Goal: Information Seeking & Learning: Find specific fact

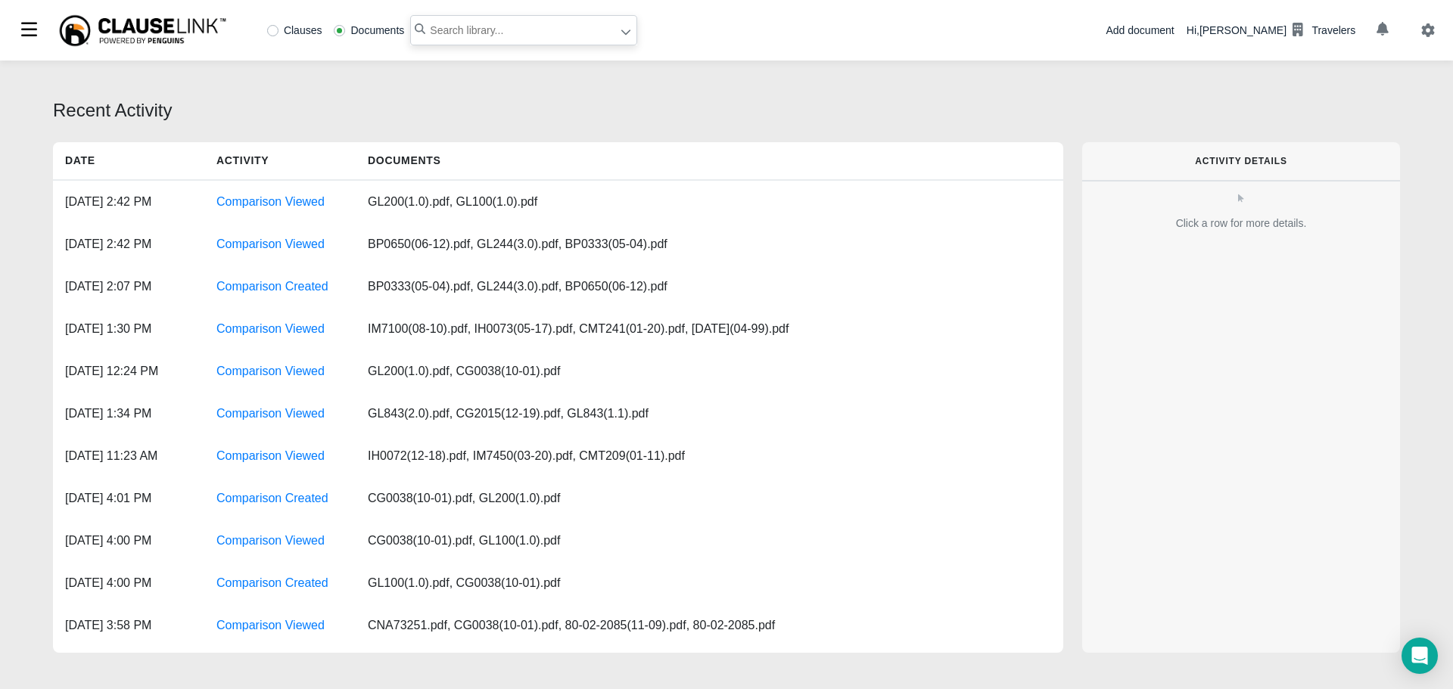
paste input "EARTHQUAKE AND VOLCANIC ERUPTION"
type input ""EARTHQUAKE AND VOLCANIC ERUPTION""
click at [624, 33] on icon at bounding box center [625, 32] width 9 height 5
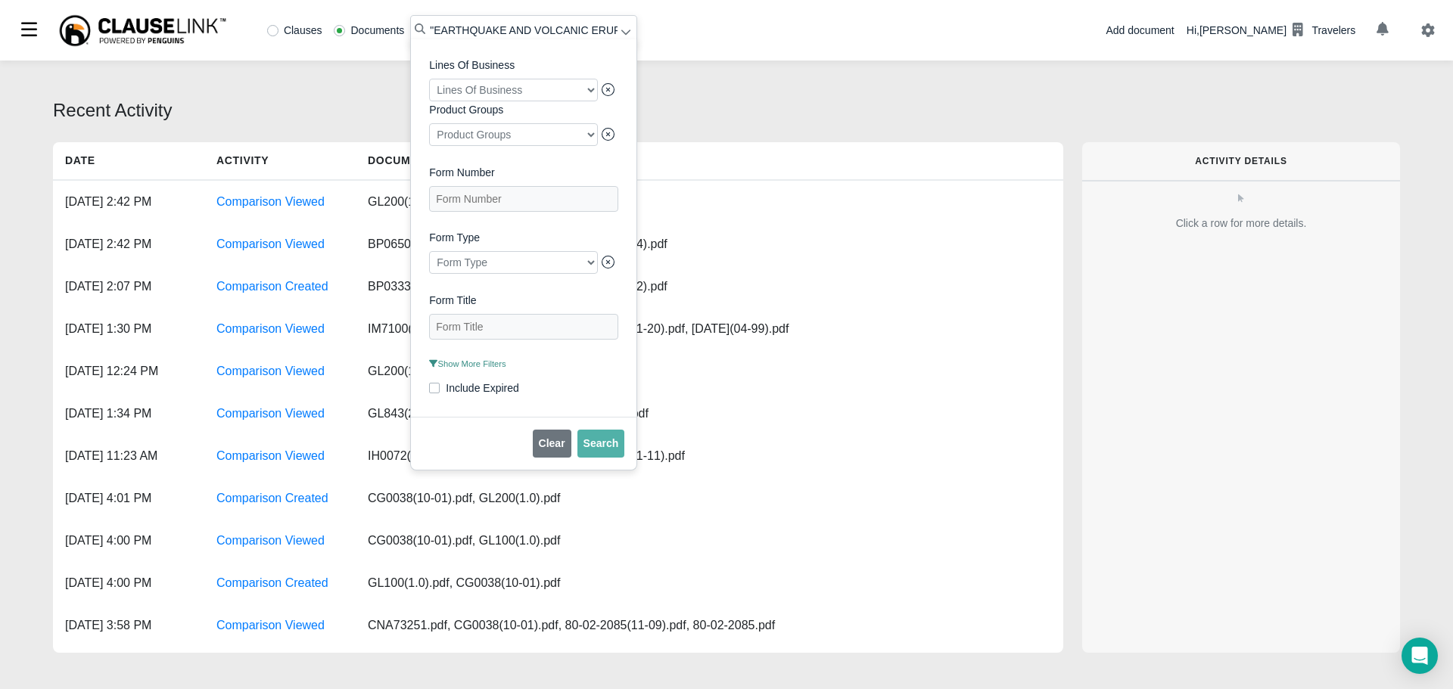
click at [462, 368] on span "Show More Filters" at bounding box center [467, 363] width 76 height 9
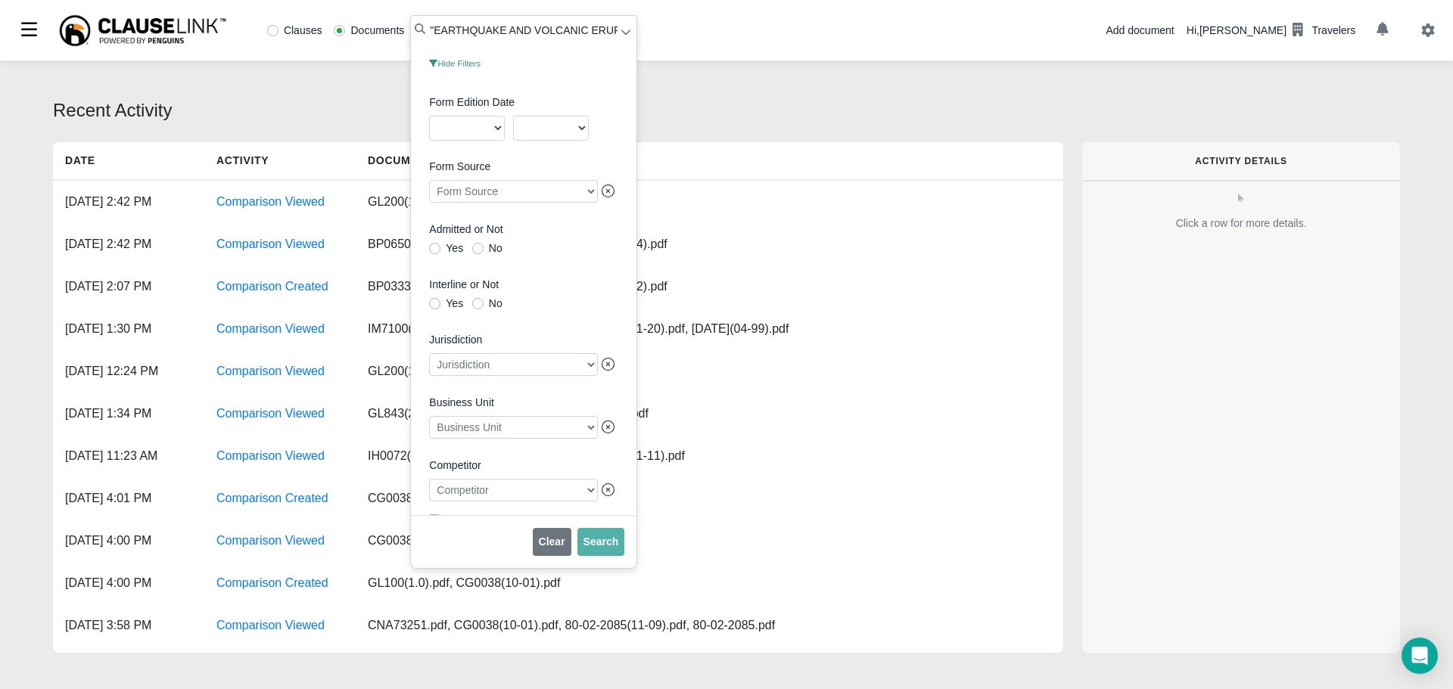
scroll to position [349, 0]
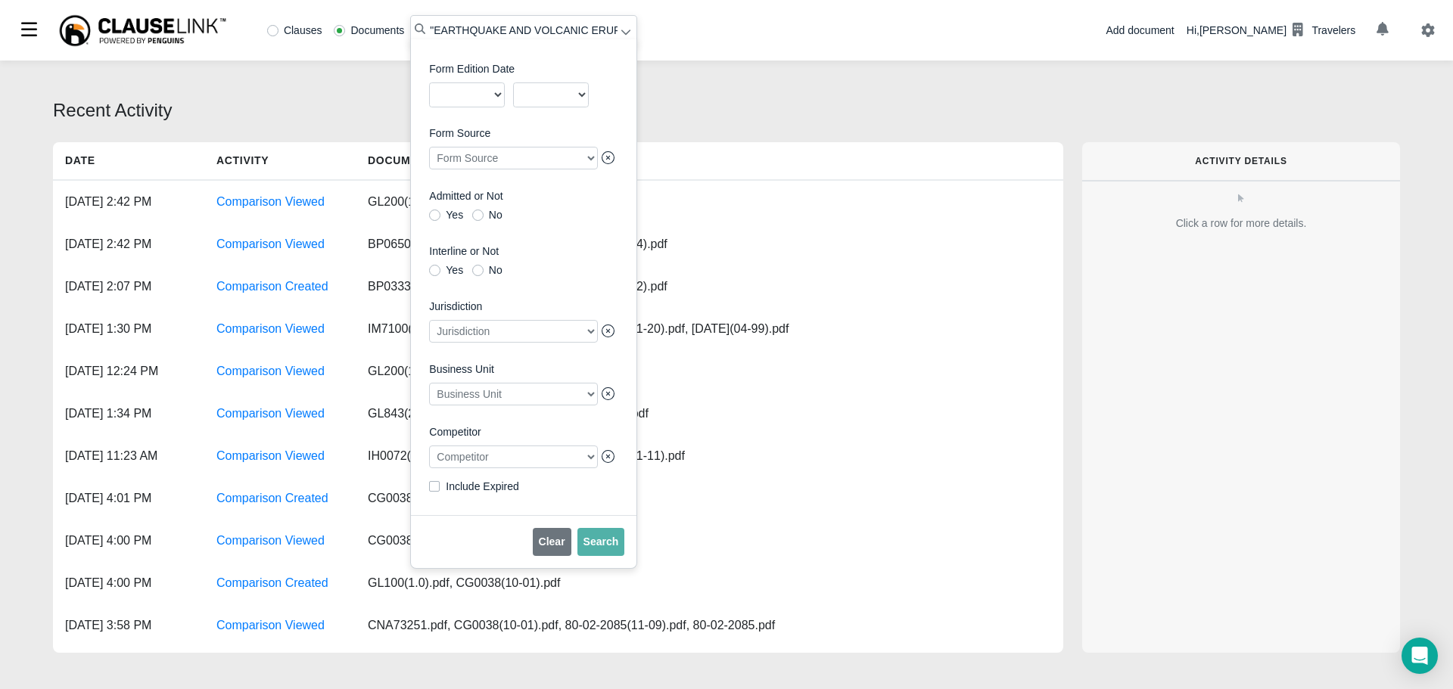
click at [489, 455] on div at bounding box center [513, 457] width 169 height 23
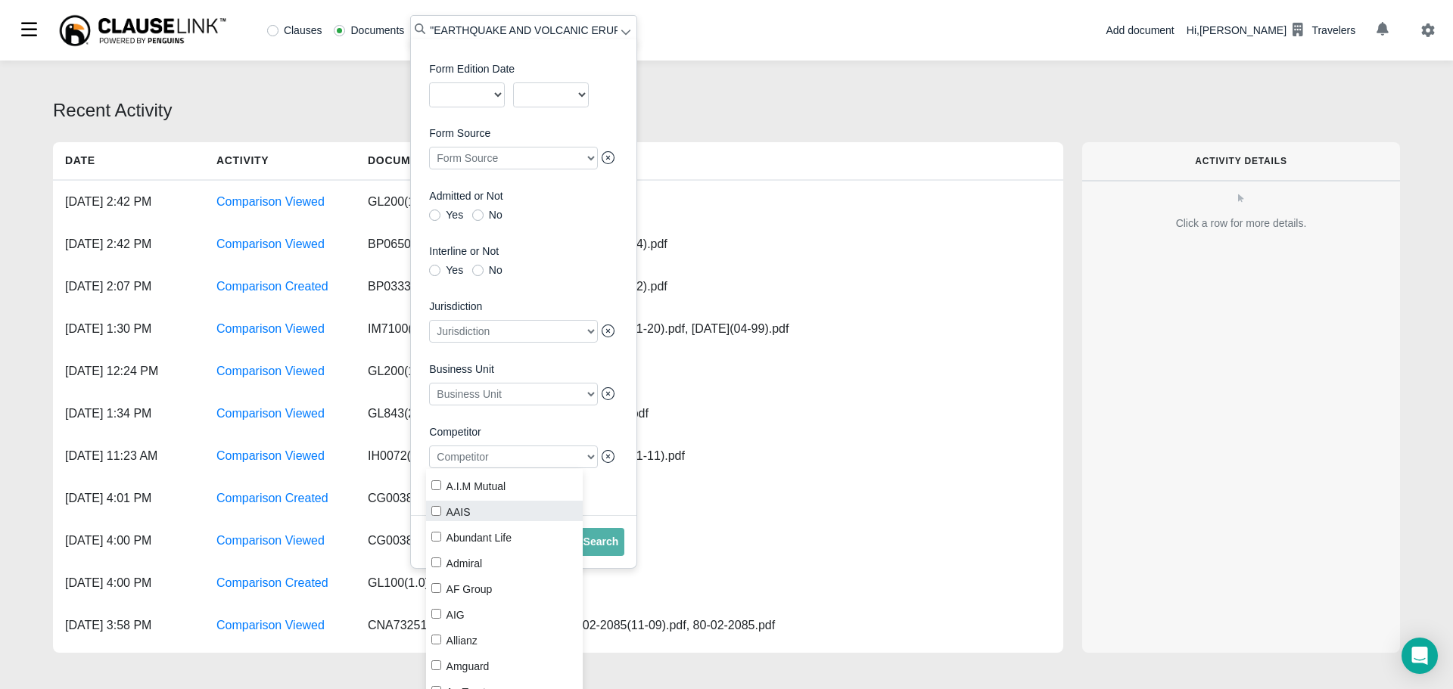
click at [446, 510] on label "AAIS" at bounding box center [504, 511] width 157 height 20
checkbox input "true"
click at [608, 543] on span "Search" at bounding box center [601, 542] width 36 height 12
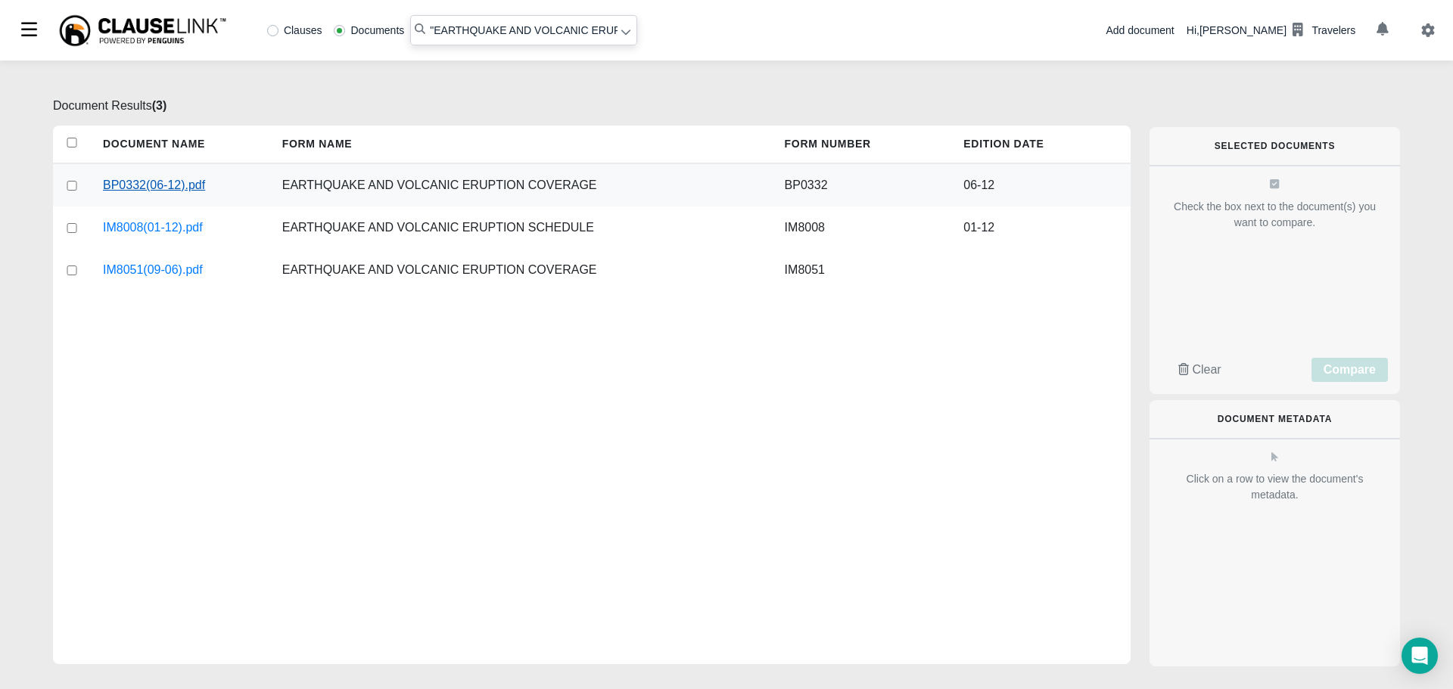
click at [138, 185] on link "BP0332(06-12).pdf" at bounding box center [154, 185] width 102 height 18
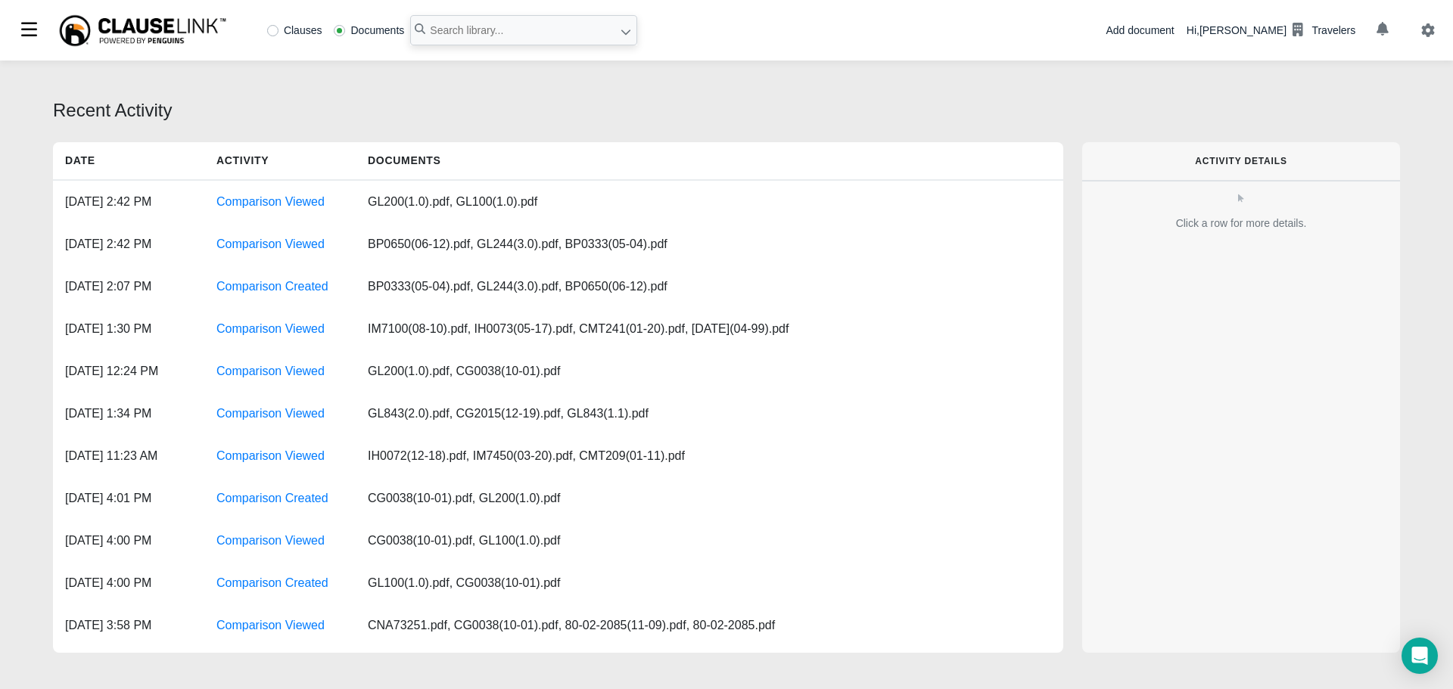
click at [272, 32] on label "Clauses" at bounding box center [294, 30] width 55 height 11
radio input "true"
paste input "Chubb ACE0530(12-09)"
type input "Chubb ACE0530(12-09)"
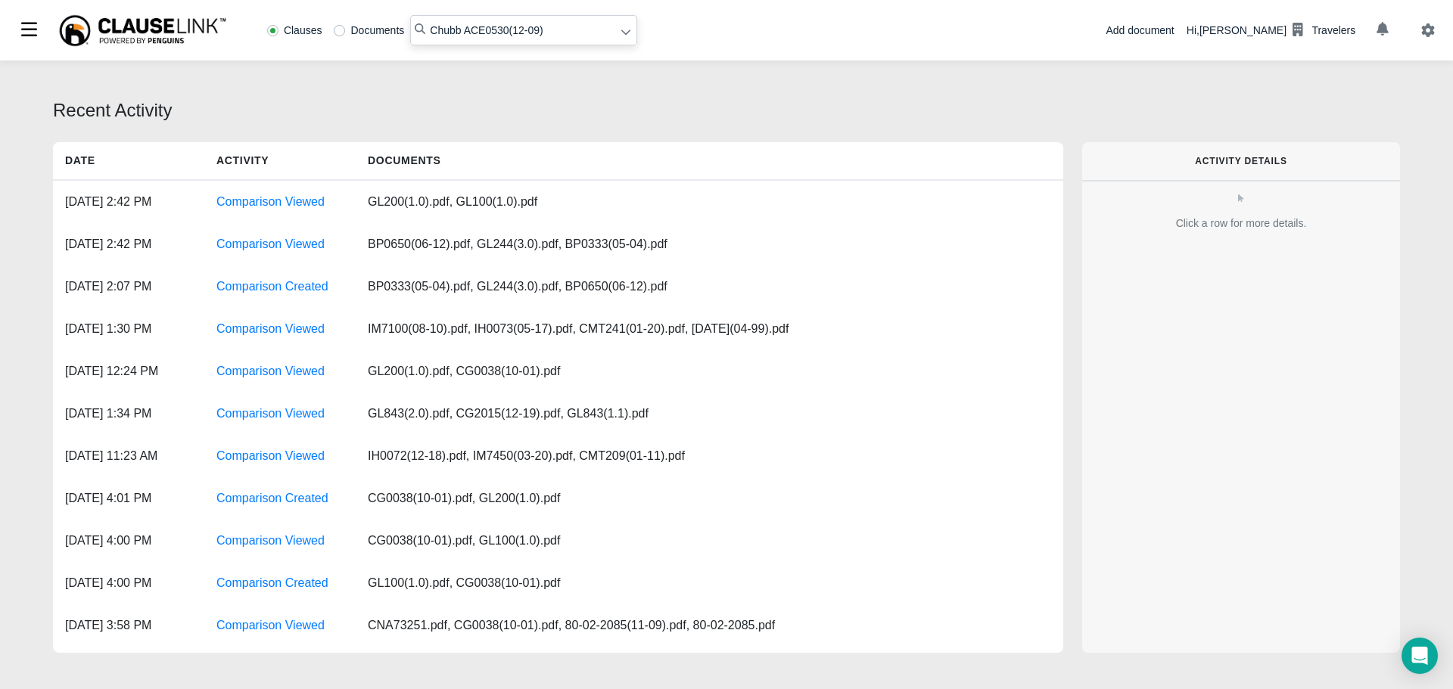
drag, startPoint x: 543, startPoint y: 36, endPoint x: 300, endPoint y: 20, distance: 244.1
click at [300, 20] on div "Clauses Documents Chubb ACE0530(12-09)" at bounding box center [449, 30] width 376 height 30
paste input "This endorsement modifies the insurance provided under"
type input ""This endorsement modifies the insurance provided under""
click at [623, 33] on icon at bounding box center [625, 31] width 11 height 11
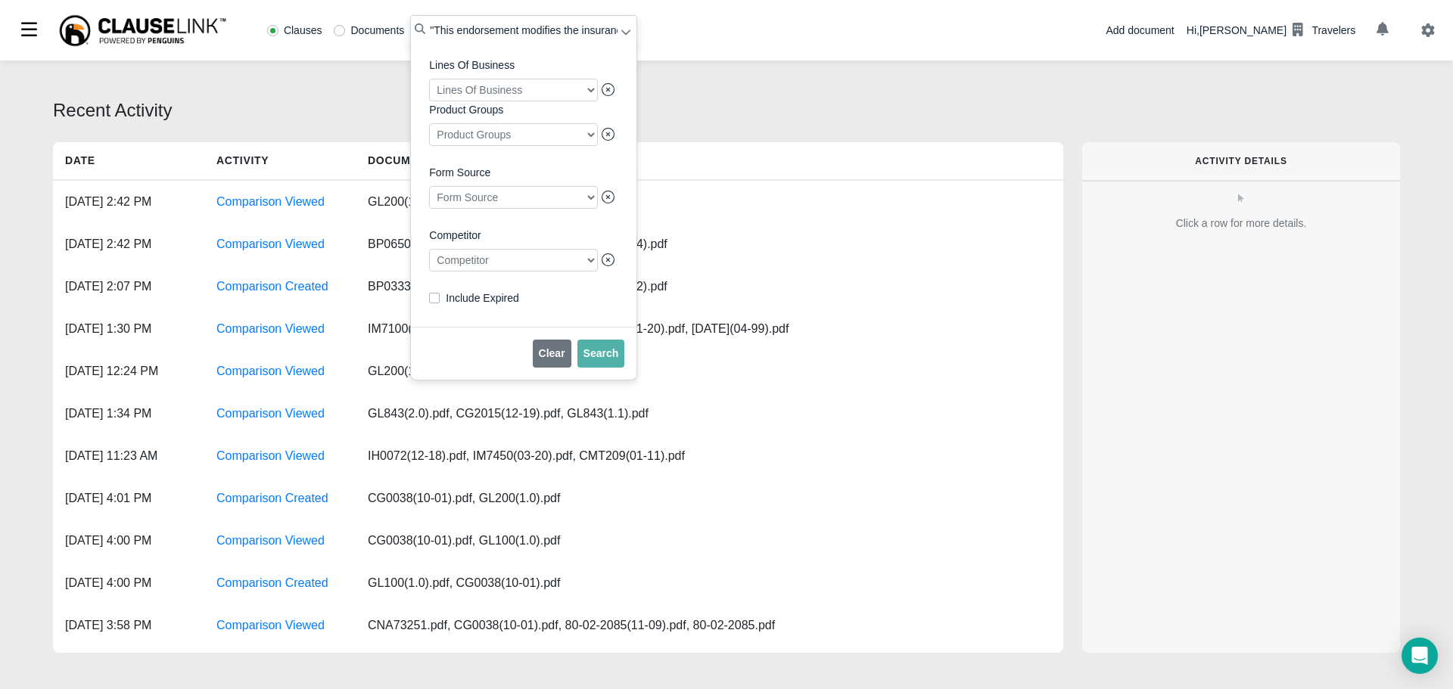
click at [488, 272] on div at bounding box center [513, 260] width 169 height 23
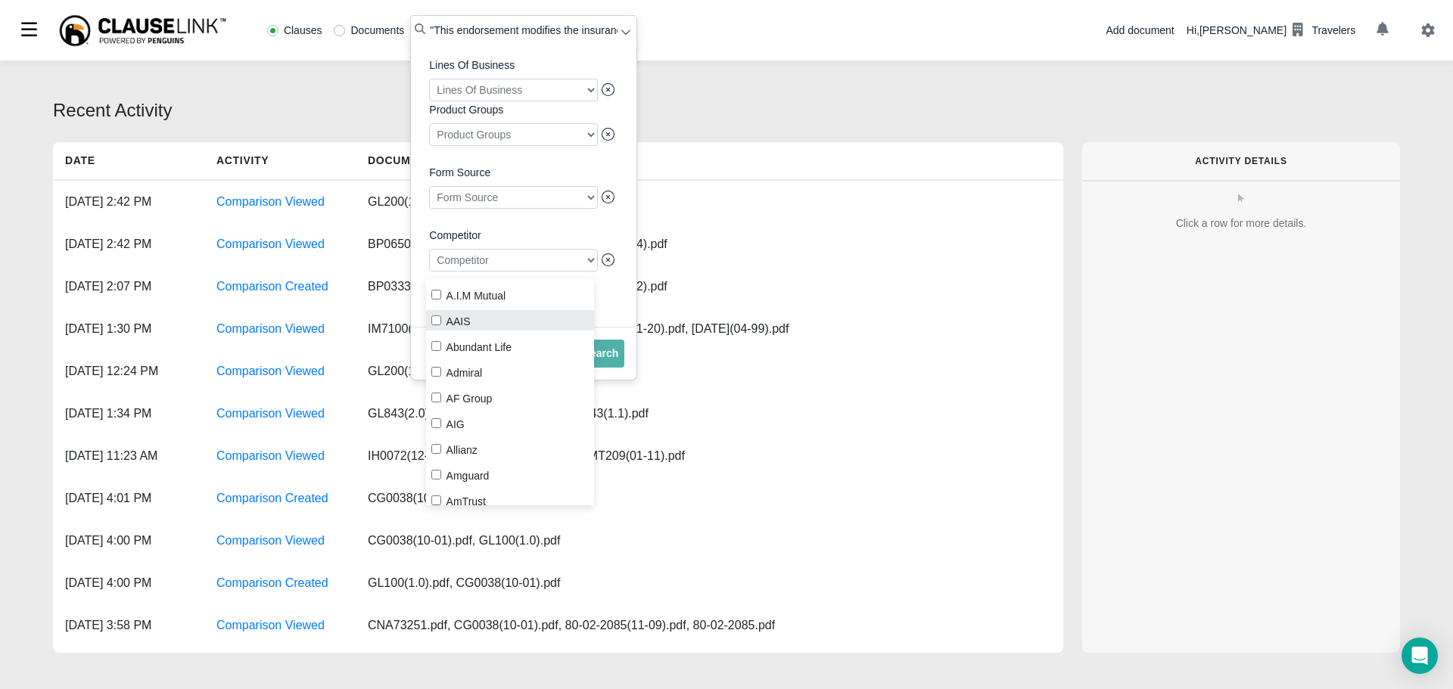
click at [438, 324] on input "AAIS" at bounding box center [436, 321] width 10 height 10
checkbox input "true"
click at [605, 356] on span "Search" at bounding box center [601, 353] width 36 height 12
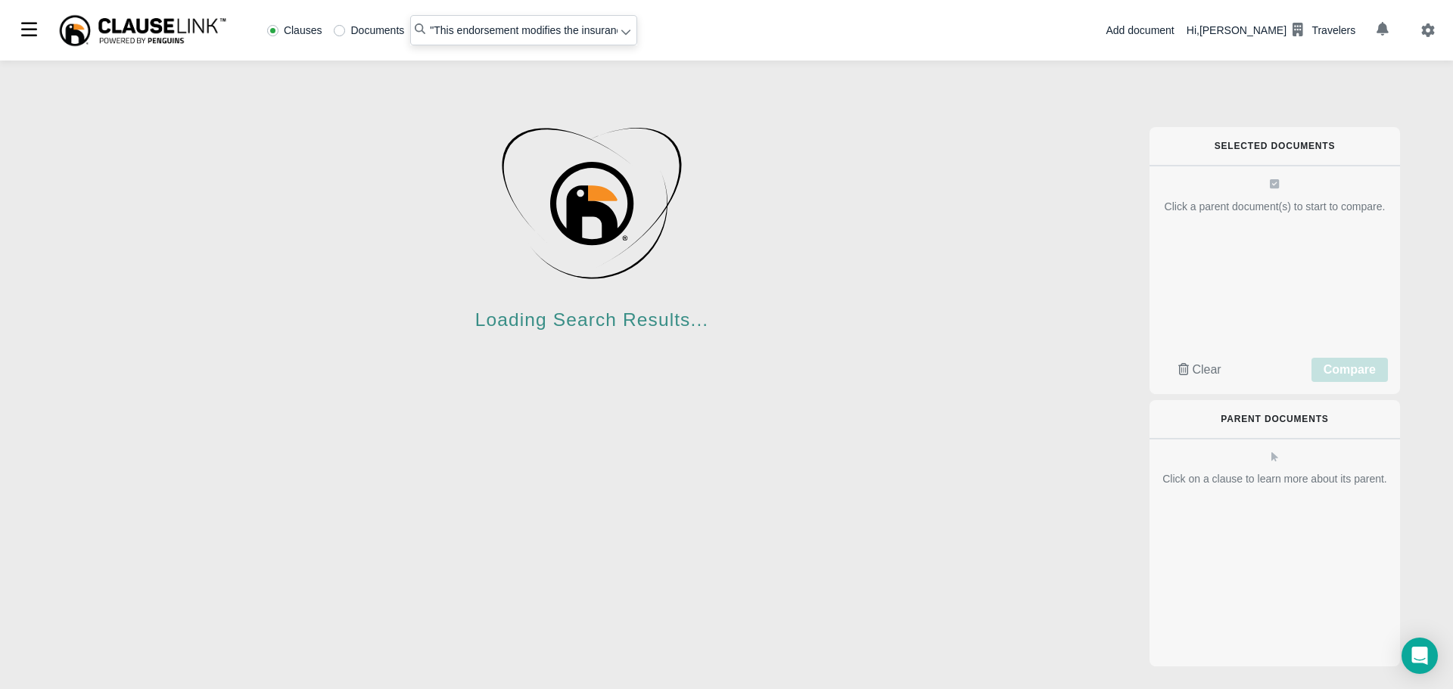
radio input "false"
radio input "true"
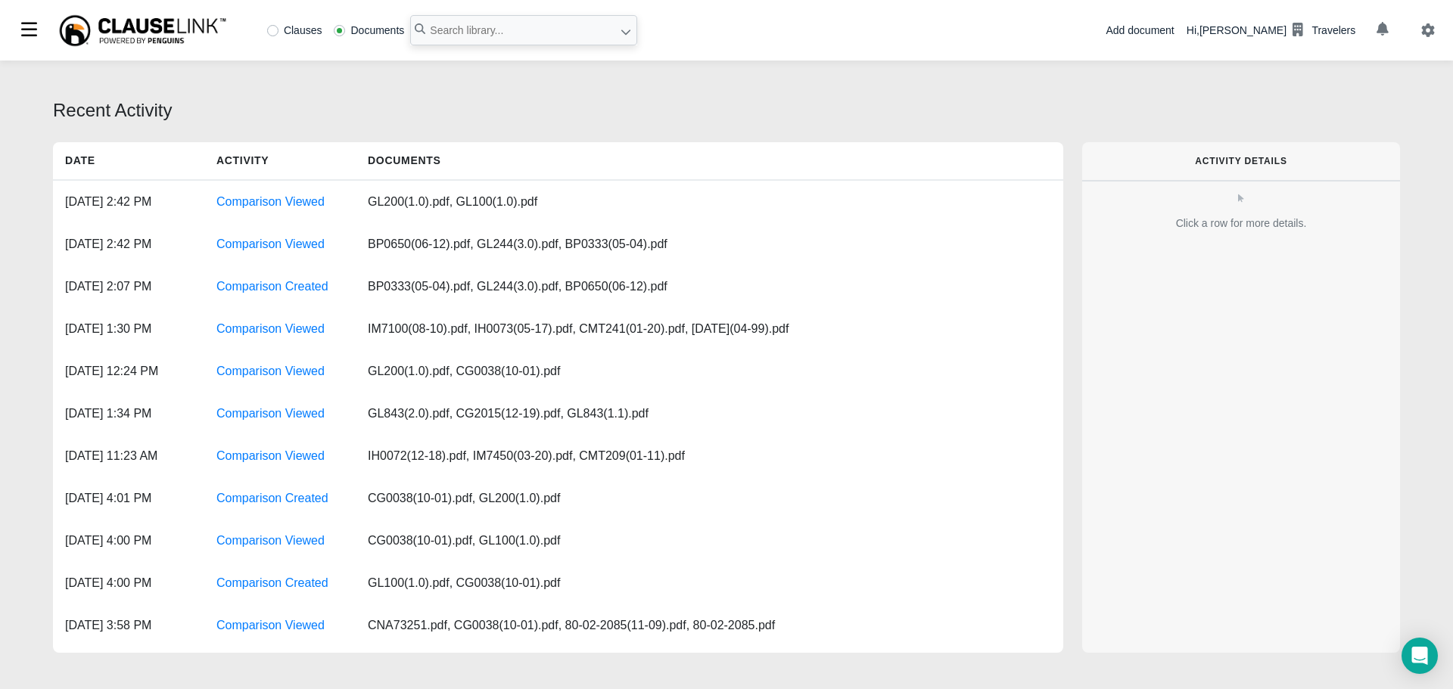
click at [276, 29] on label "Clauses" at bounding box center [294, 30] width 55 height 11
radio input "true"
click at [467, 28] on input "text" at bounding box center [523, 30] width 227 height 30
type input ""within any 168-hour period""
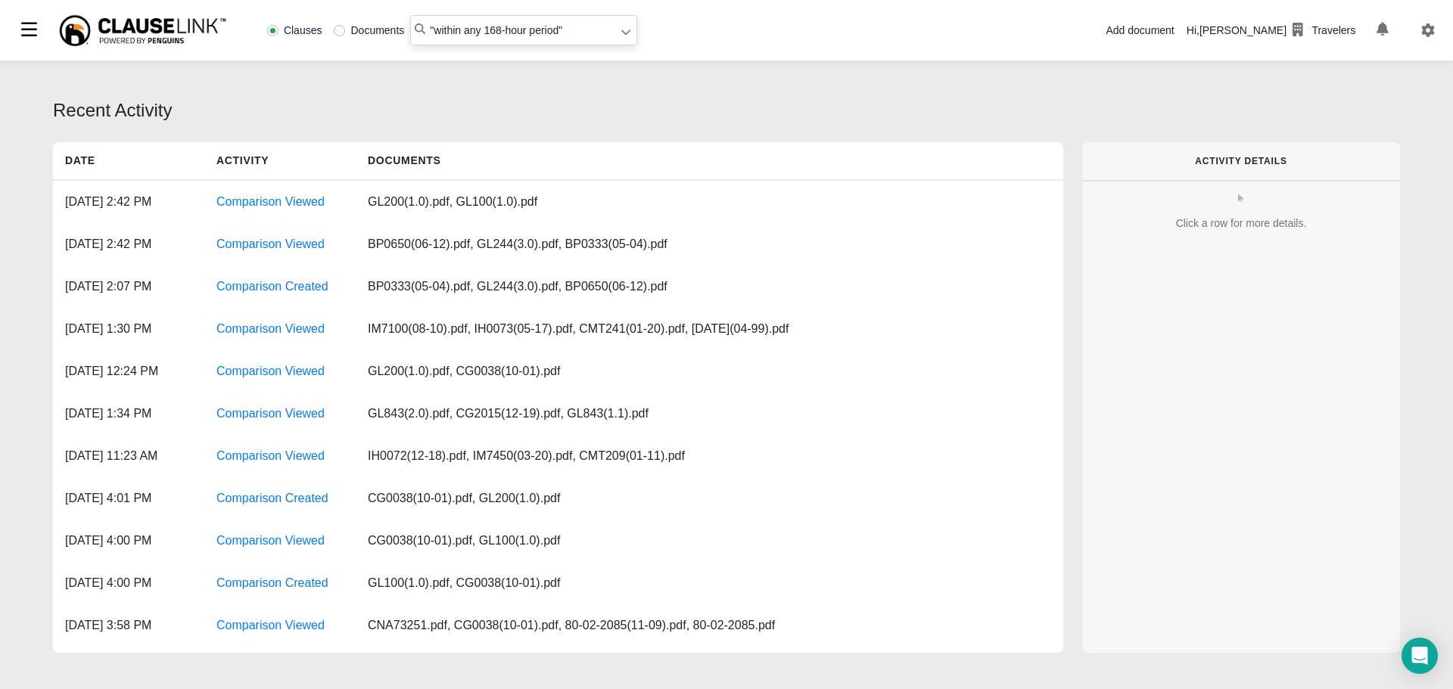
click at [624, 31] on icon at bounding box center [625, 31] width 11 height 11
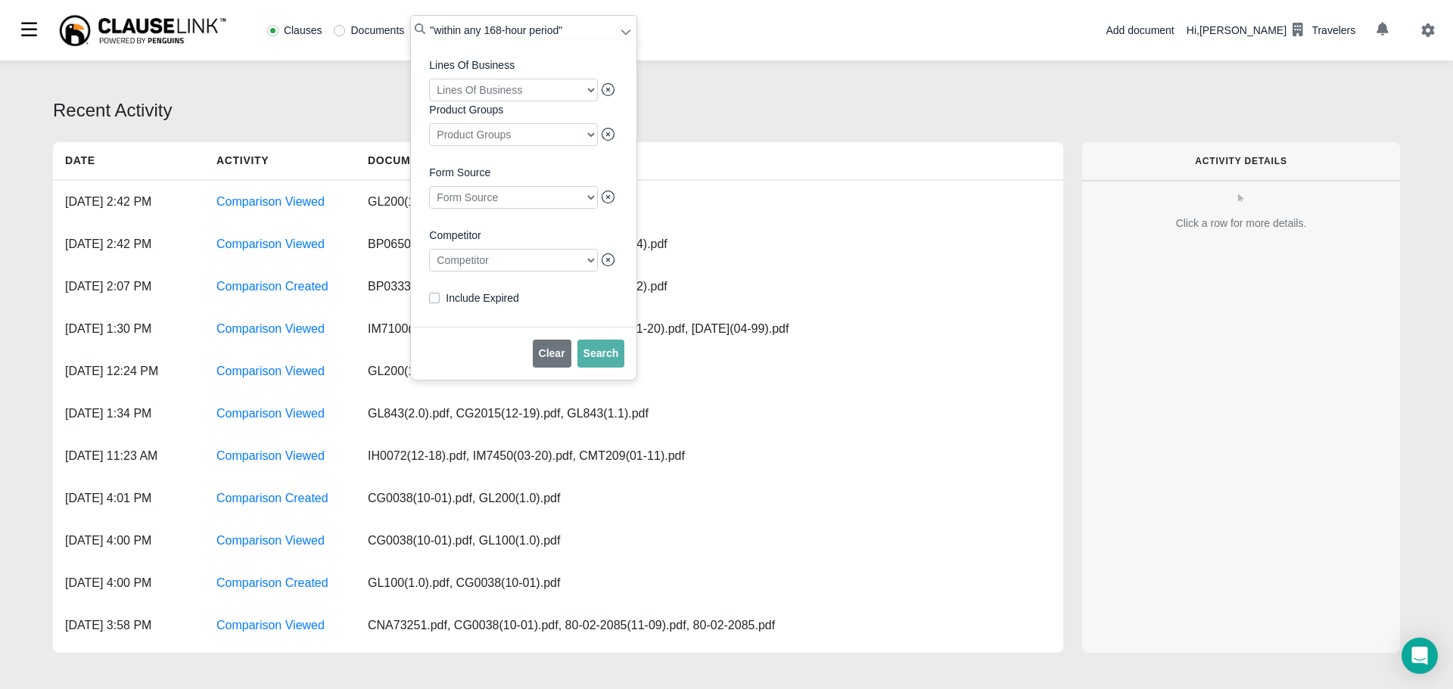
click at [501, 270] on div at bounding box center [513, 260] width 169 height 23
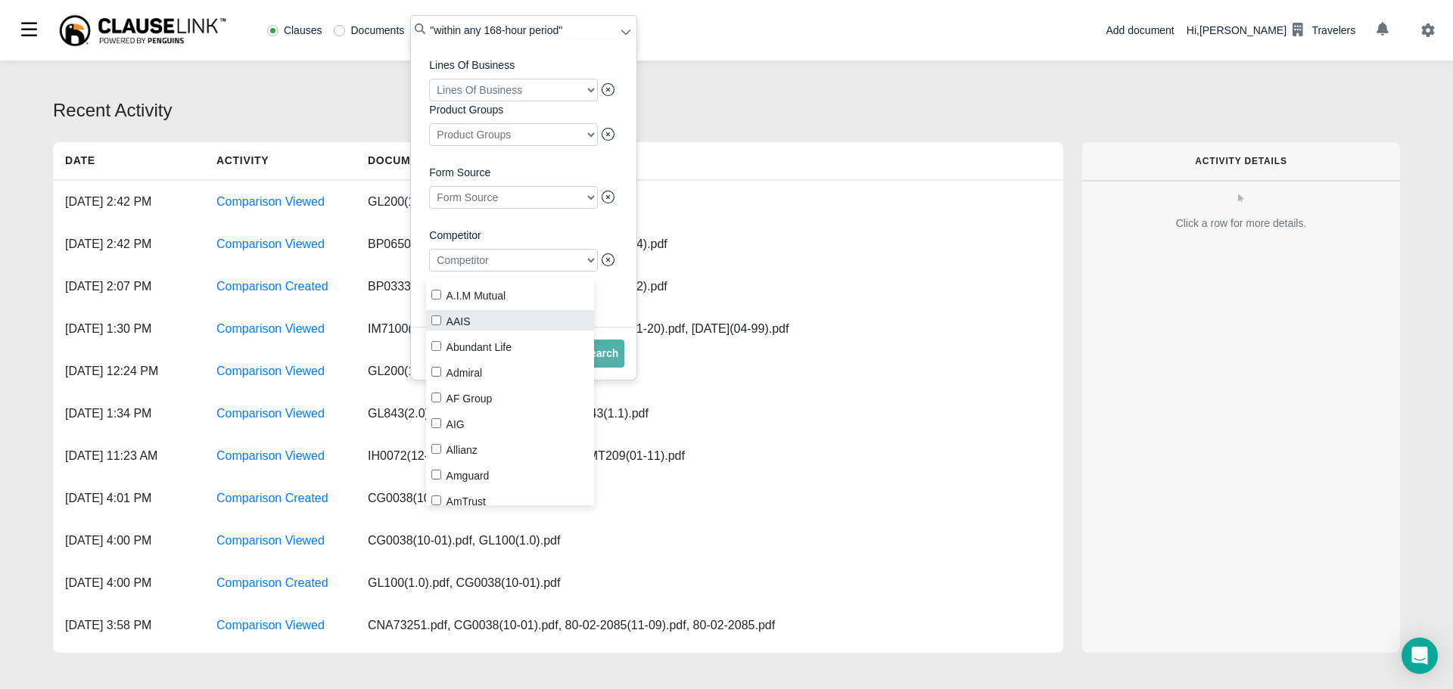
click at [434, 325] on label "AAIS" at bounding box center [510, 320] width 169 height 20
checkbox input "true"
click at [605, 359] on span "Search" at bounding box center [601, 353] width 36 height 12
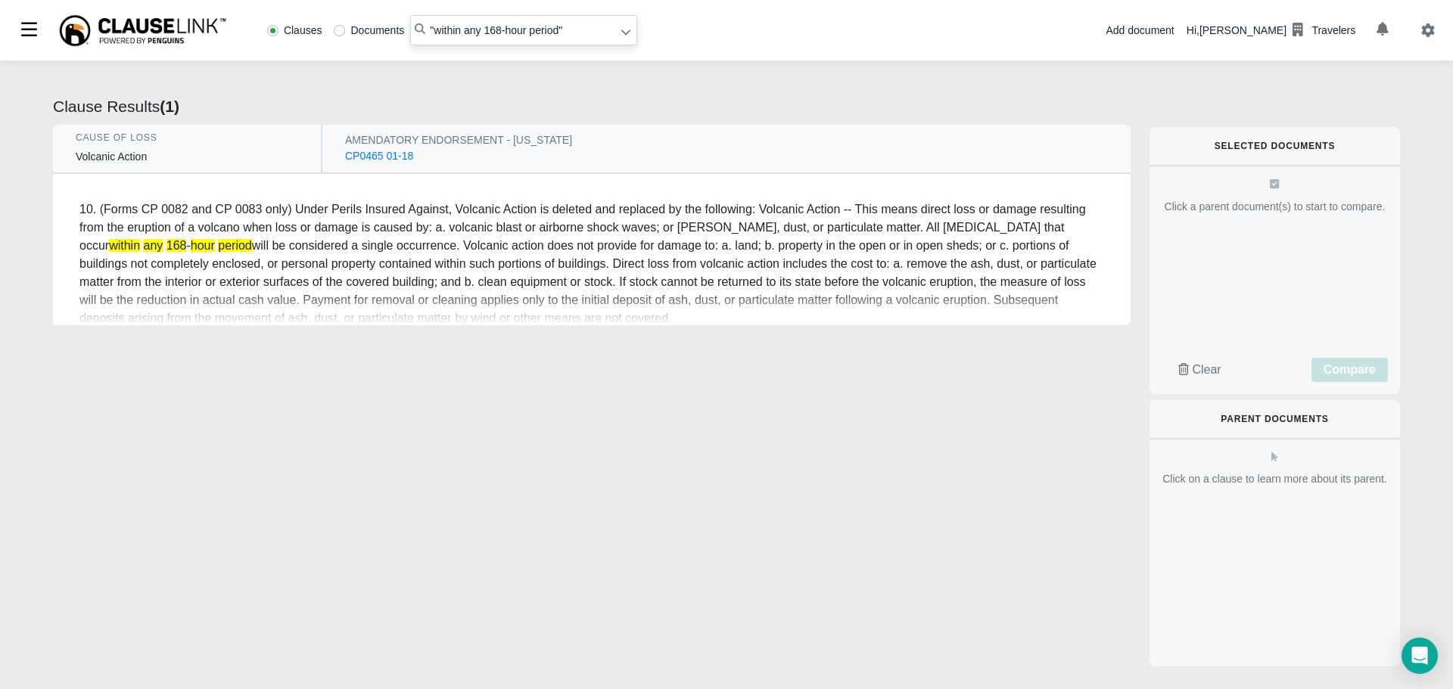
click at [370, 160] on div "CP0465 01-18" at bounding box center [379, 156] width 68 height 16
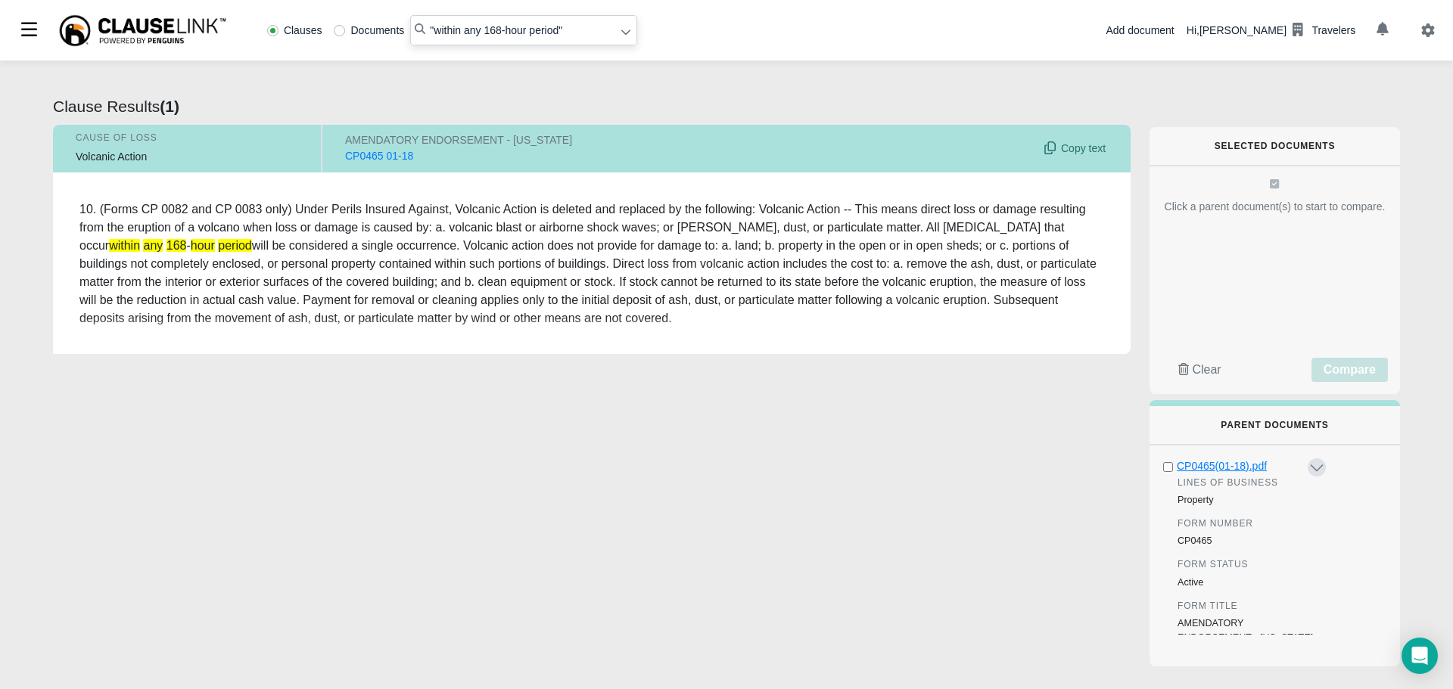
click at [1213, 465] on div "CP0465(01-18).pdf" at bounding box center [1241, 467] width 129 height 16
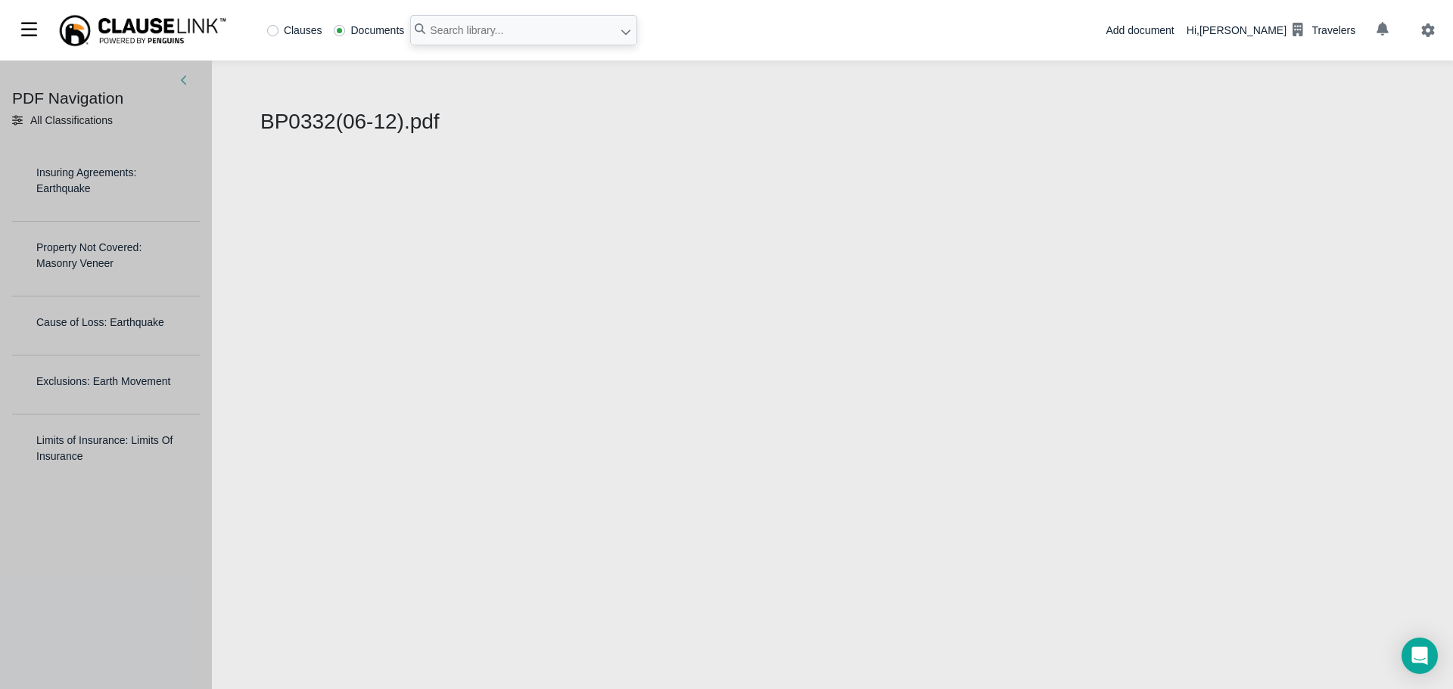
select select "1"
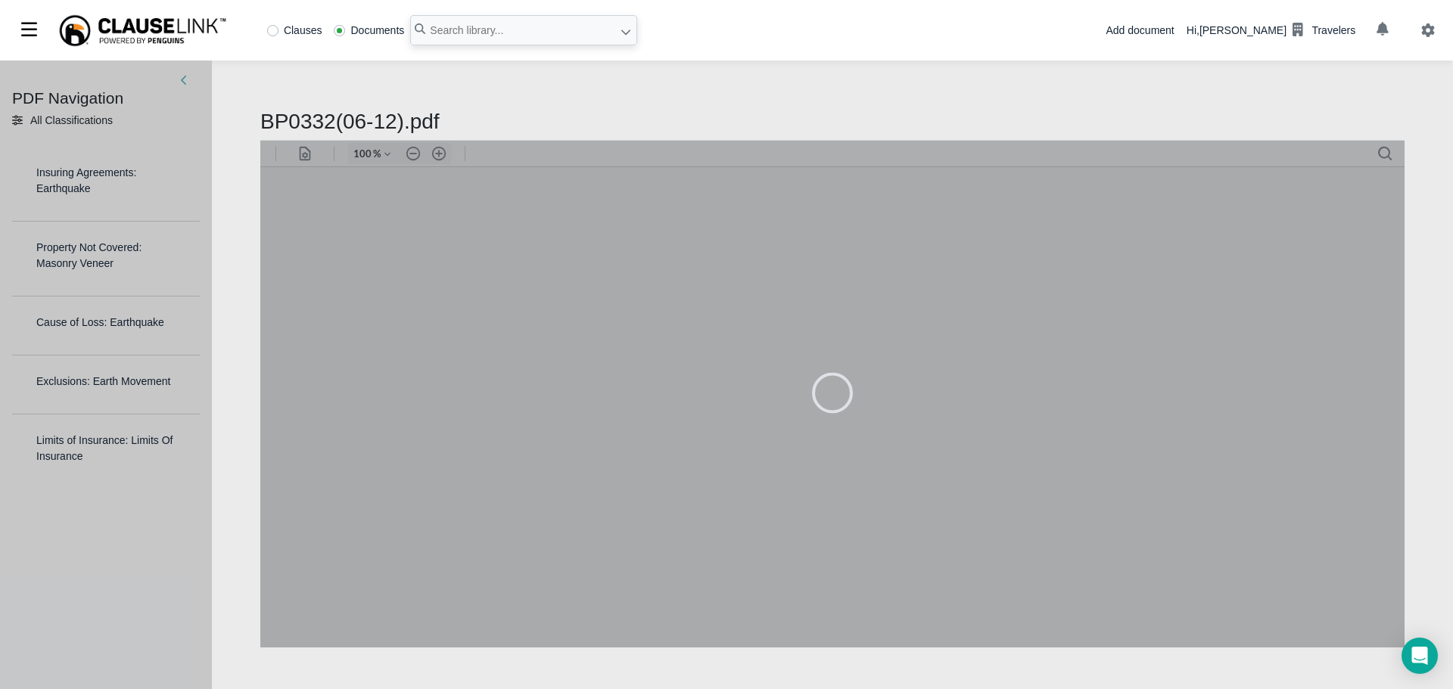
type input "79"
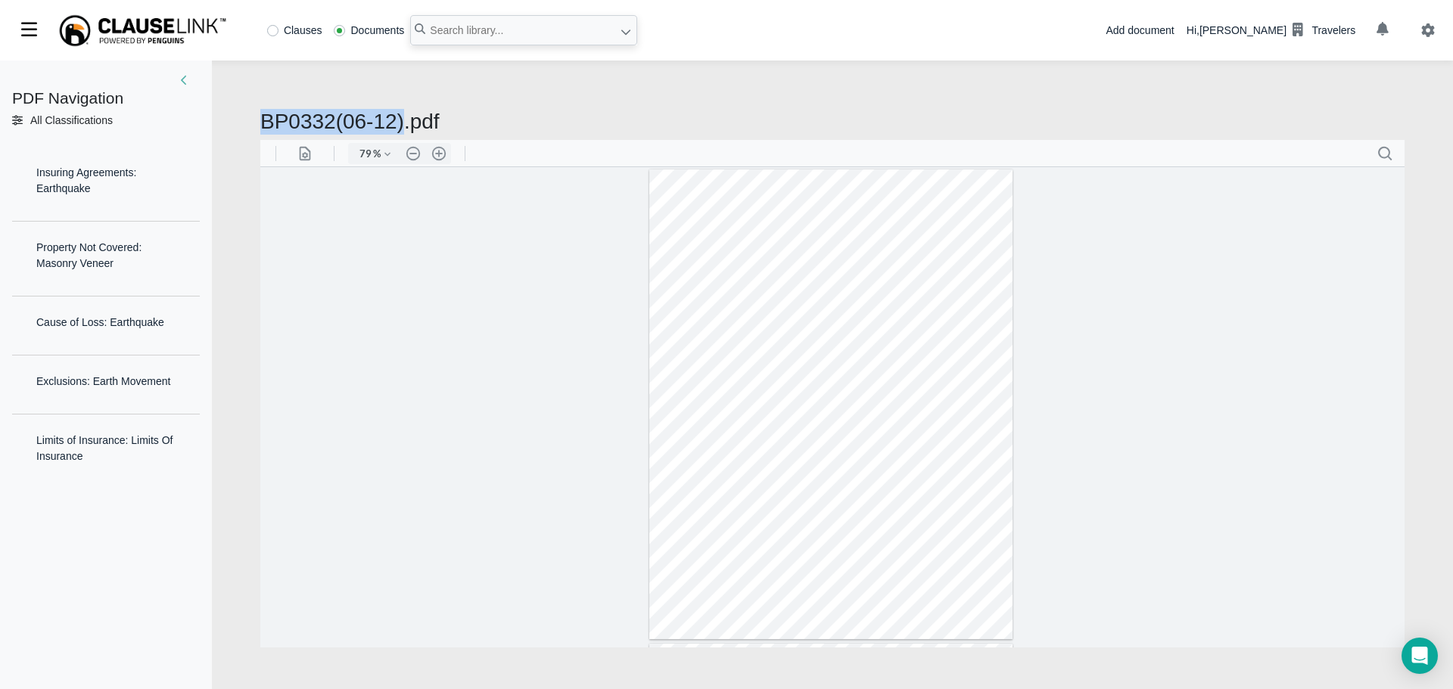
drag, startPoint x: 263, startPoint y: 126, endPoint x: 399, endPoint y: 123, distance: 135.5
click at [399, 123] on h2 "BP0332(06-12).pdf" at bounding box center [832, 122] width 1144 height 26
copy h2 "BP0332(06-12)"
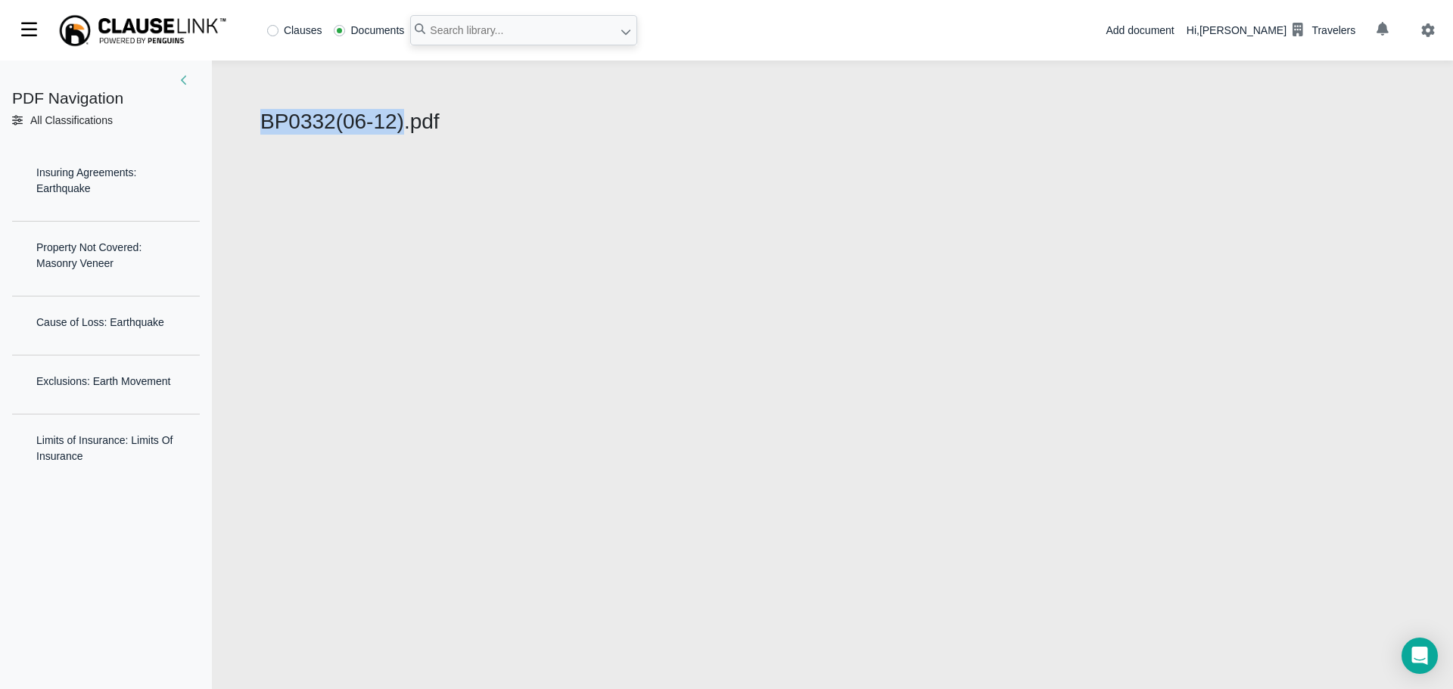
select select "1"
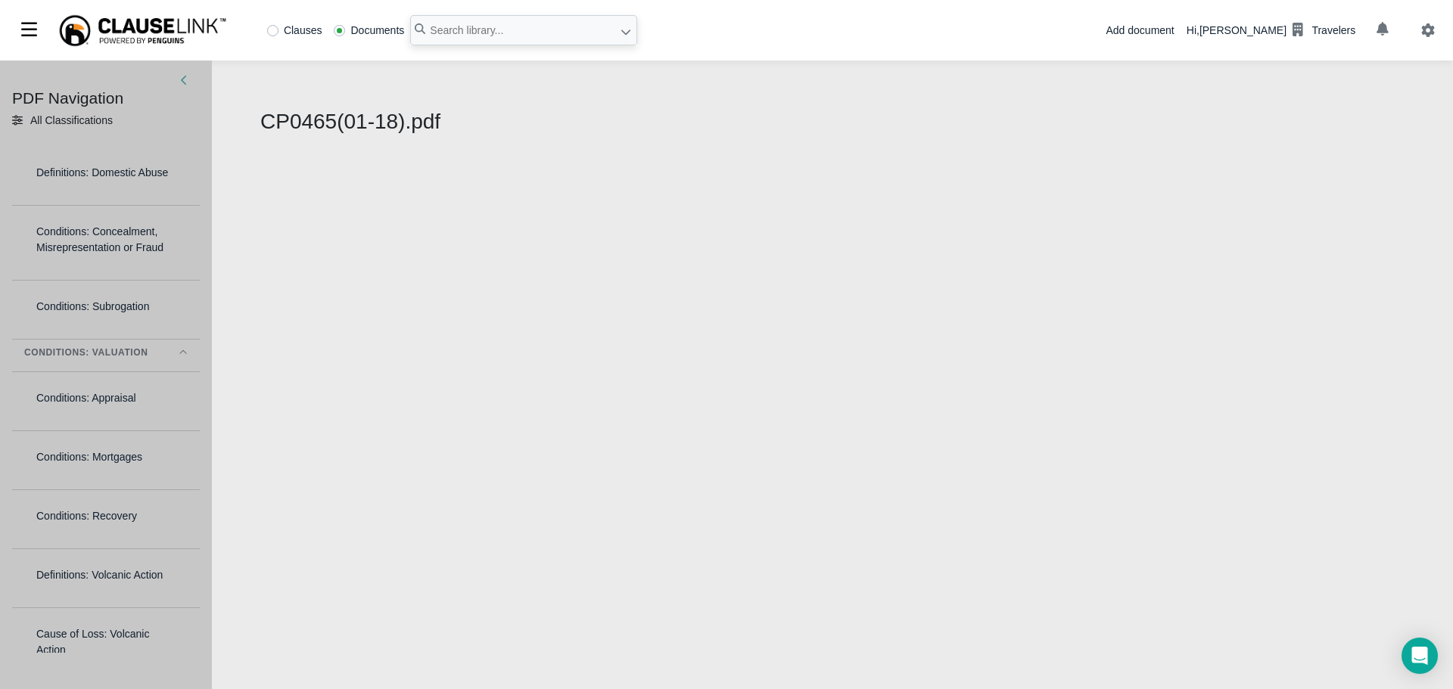
select select "1"
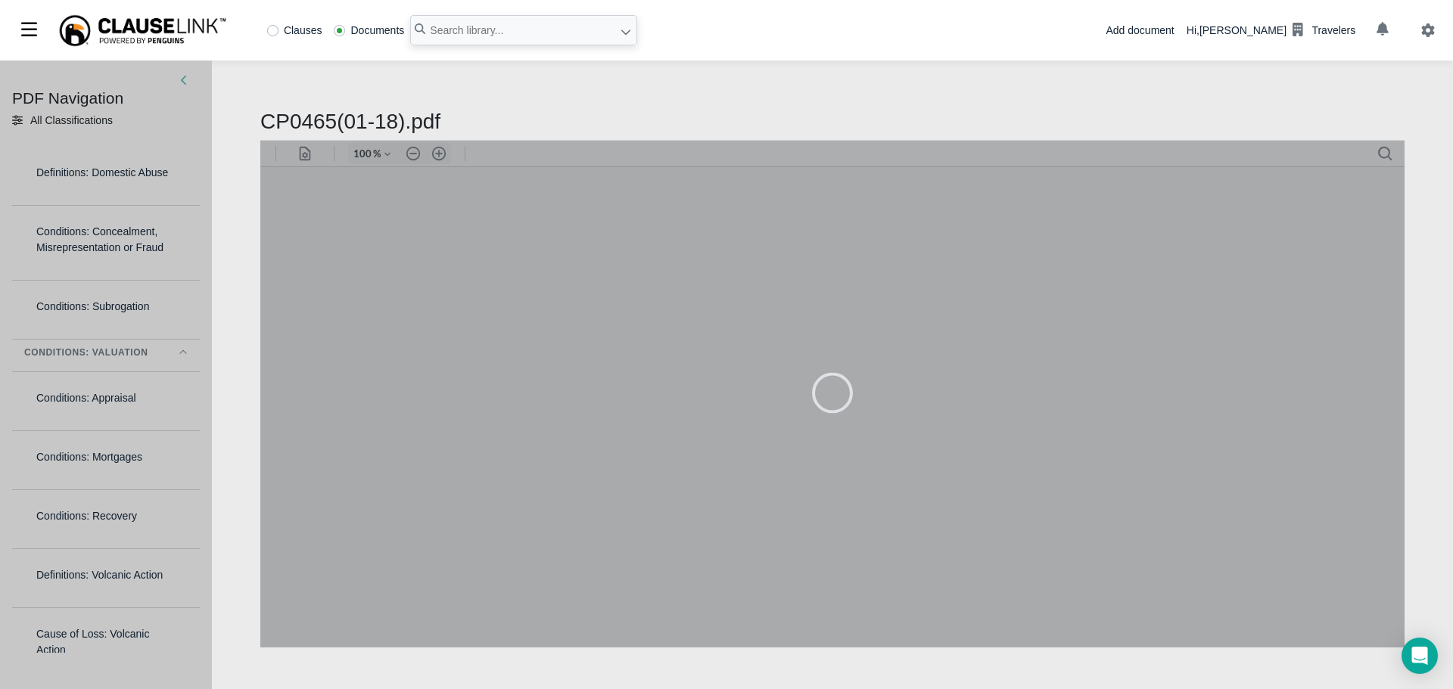
type input "79"
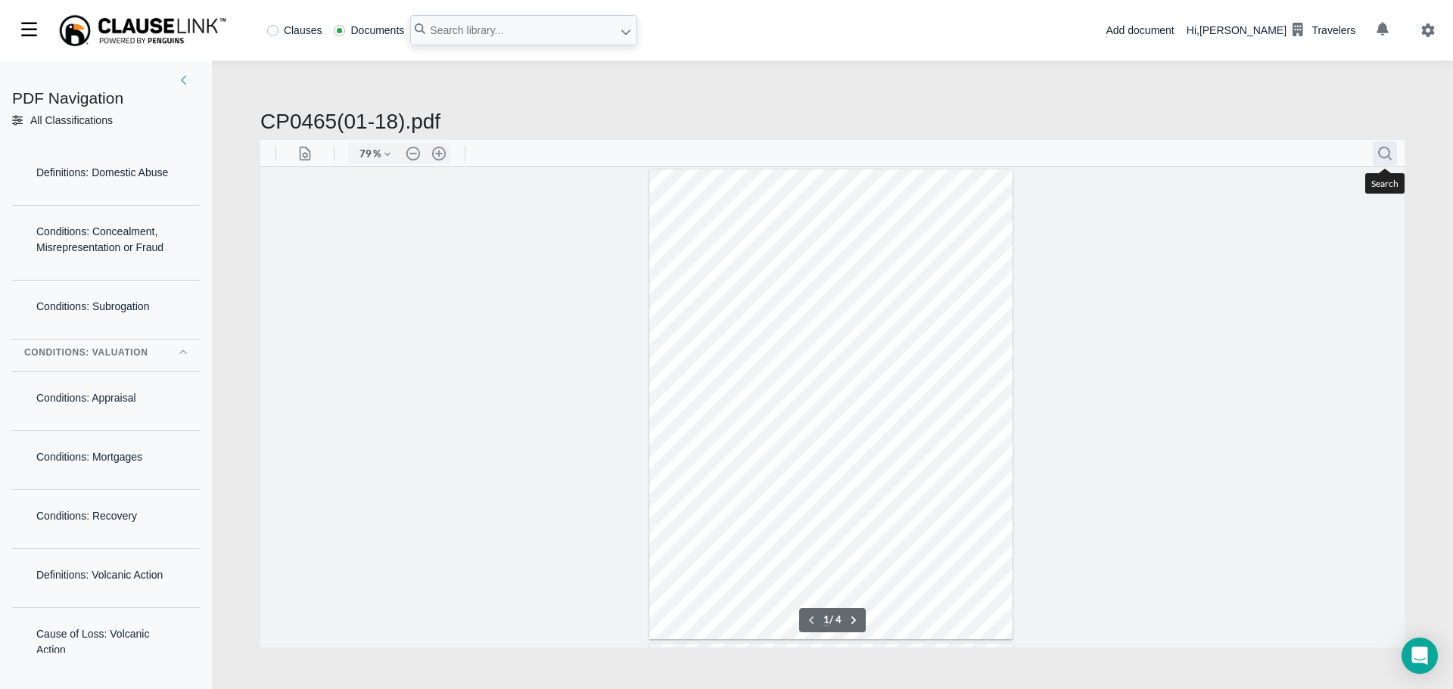
click at [1382, 150] on button ".cls-1{fill:#abb0c4;} icon - header - search" at bounding box center [1385, 153] width 24 height 24
paste input "Earthquake shocks or Volcanic Eruptions that occur within"
type input "Earthquake shocks or Volcanic Eruptions that occur within"
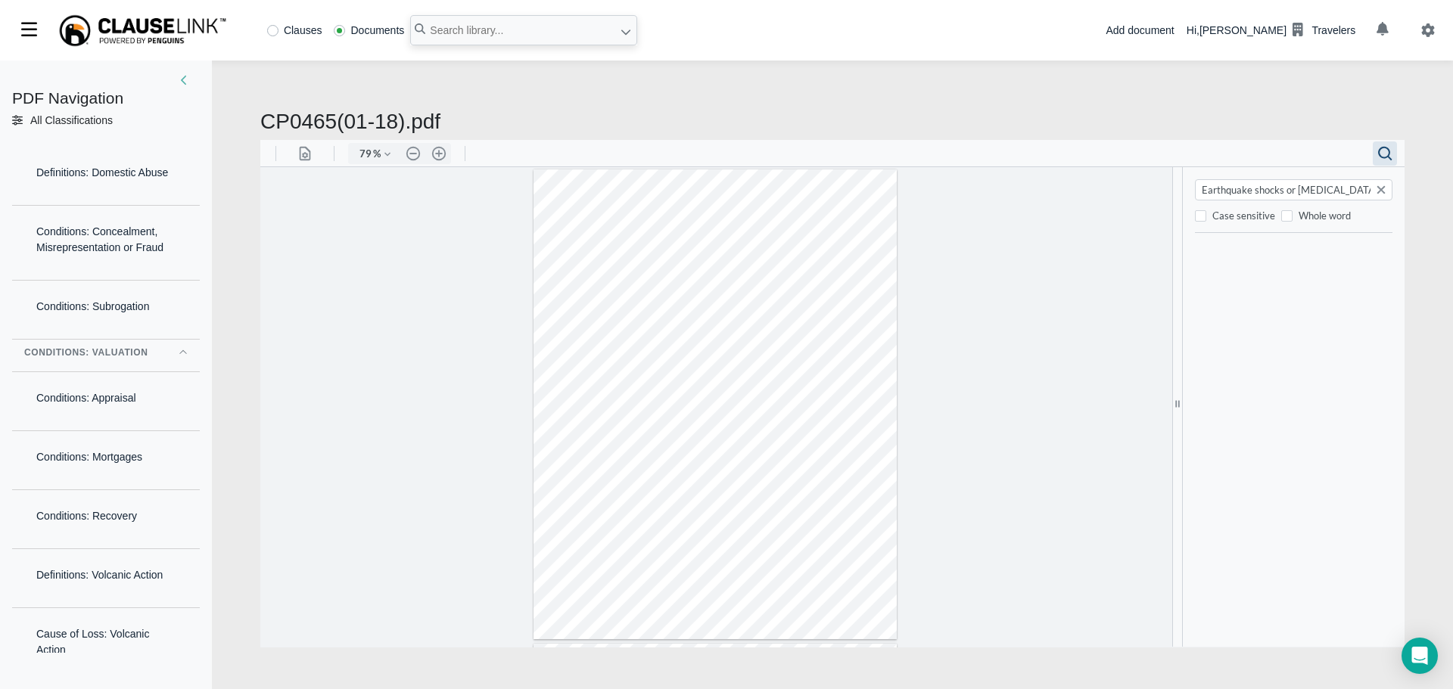
click at [1264, 382] on div "grid" at bounding box center [1297, 449] width 204 height 394
click at [1376, 190] on button "Search document" at bounding box center [1381, 189] width 18 height 18
paste input "Earthquake shocks or Volcanic Eruptions that occur within"
type input "Earthquake shocks or Volcanic Eruptions that occur within"
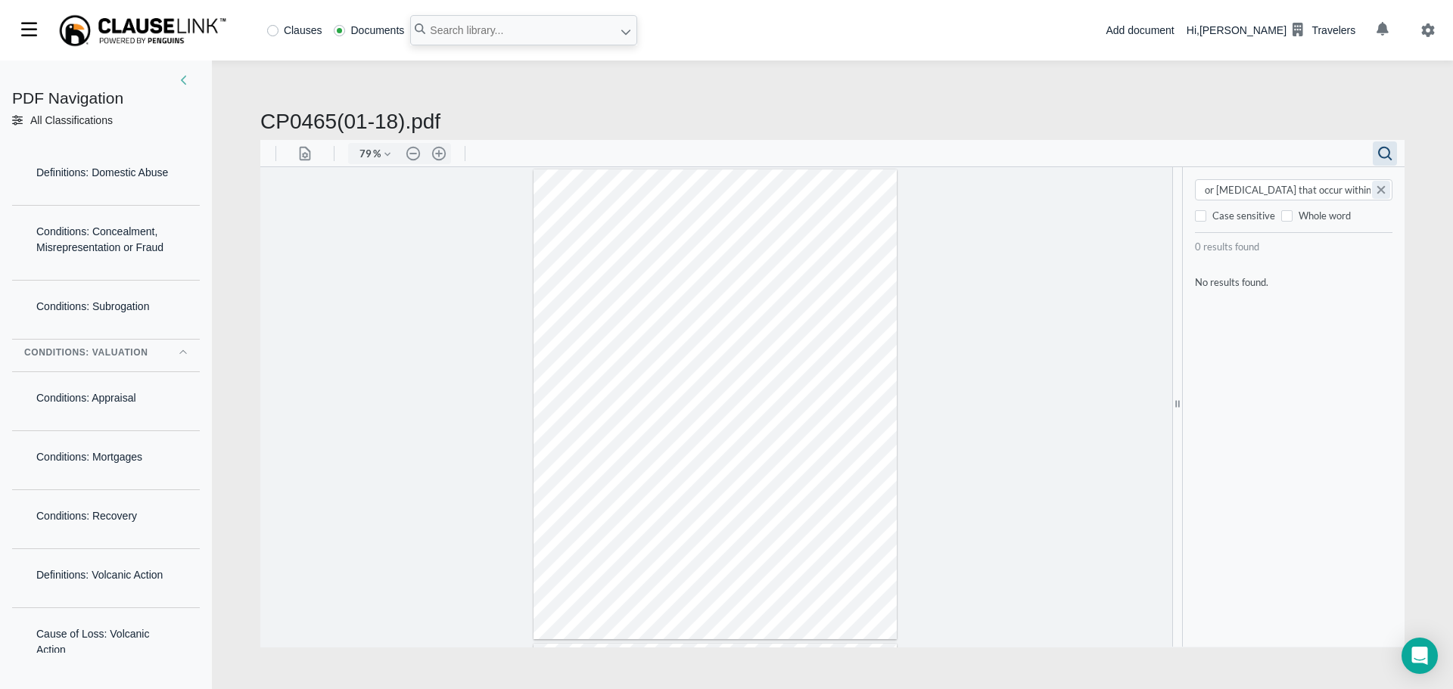
scroll to position [0, 0]
click at [1383, 187] on button "Search document" at bounding box center [1381, 189] width 18 height 18
paste input "within any 168-hour period"
type input "within any 168-hour period"
type input "3"
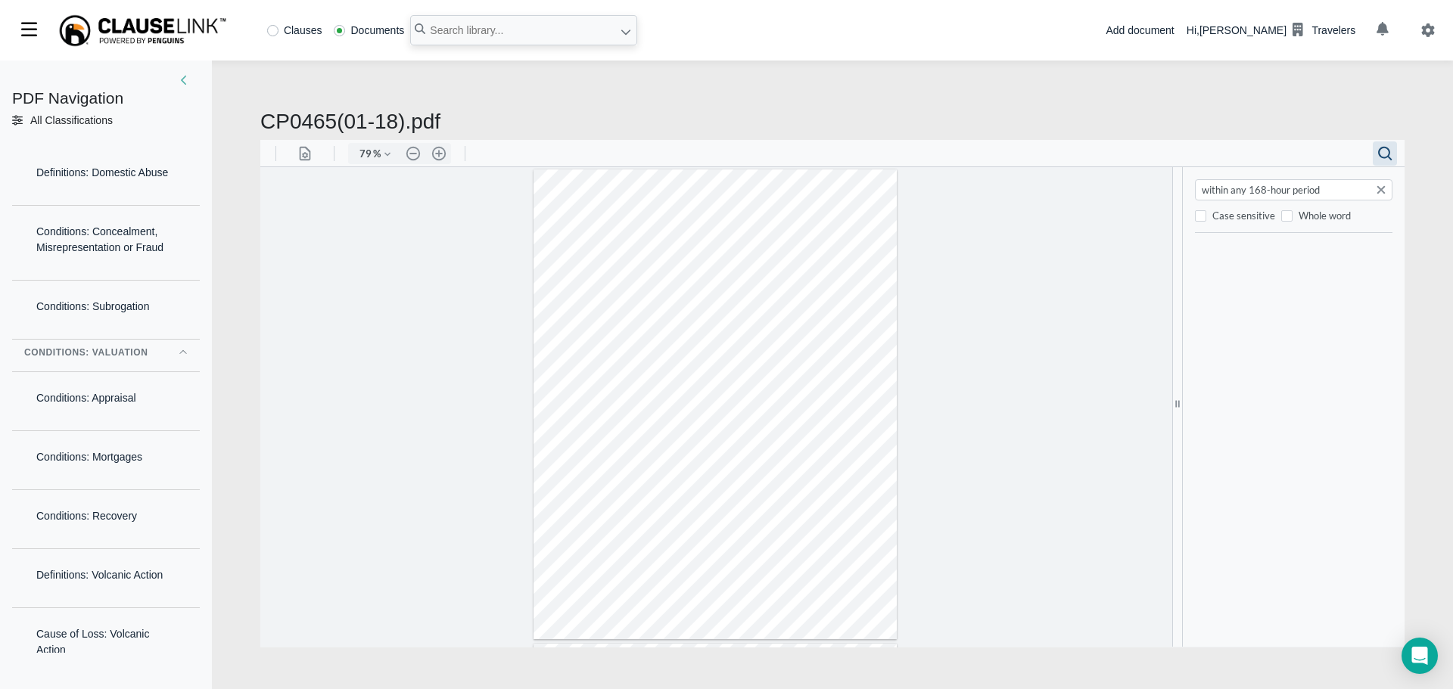
scroll to position [870, 0]
type input "within any 168-hour period"
click at [645, 412] on div at bounding box center [714, 482] width 363 height 471
click at [439, 153] on button ".cls-1{fill:#abb0c4;} icon - header - zoom - in - line" at bounding box center [439, 152] width 24 height 21
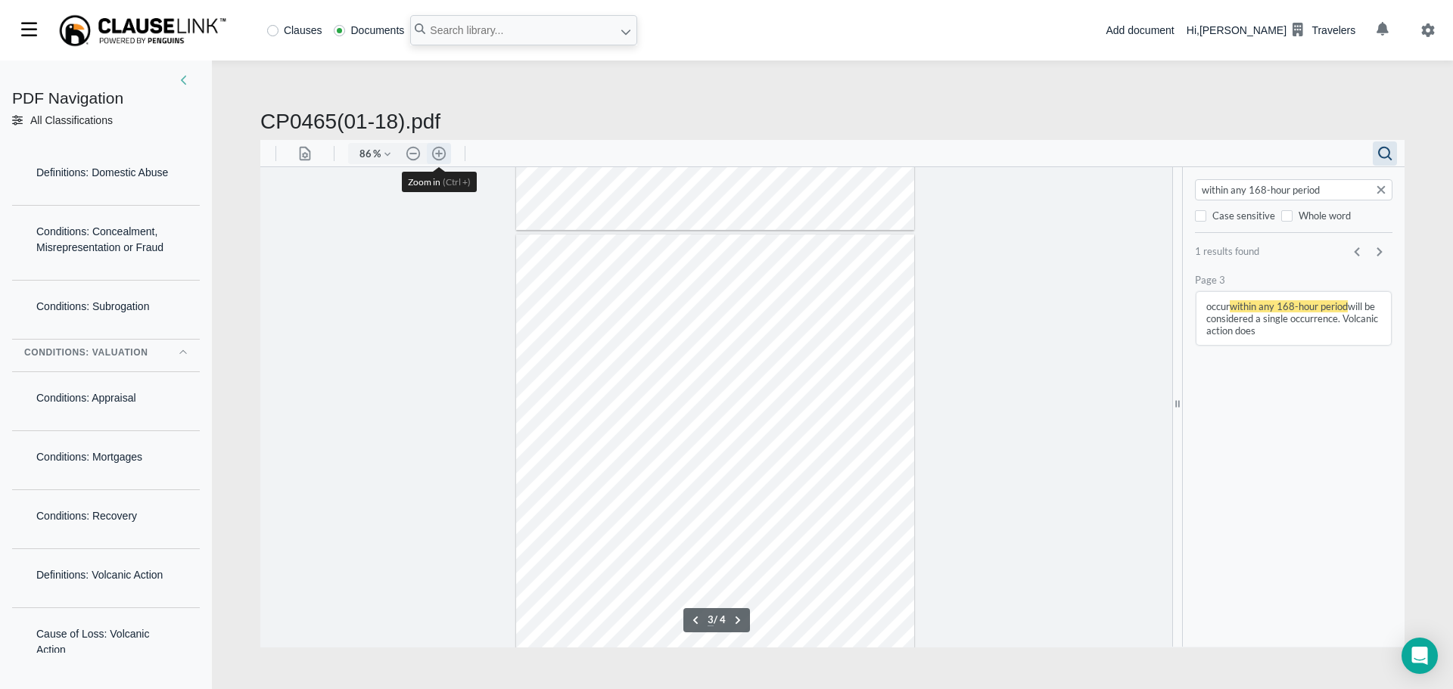
click at [439, 153] on button ".cls-1{fill:#abb0c4;} icon - header - zoom - in - line" at bounding box center [439, 152] width 24 height 21
type input "111"
type input "3"
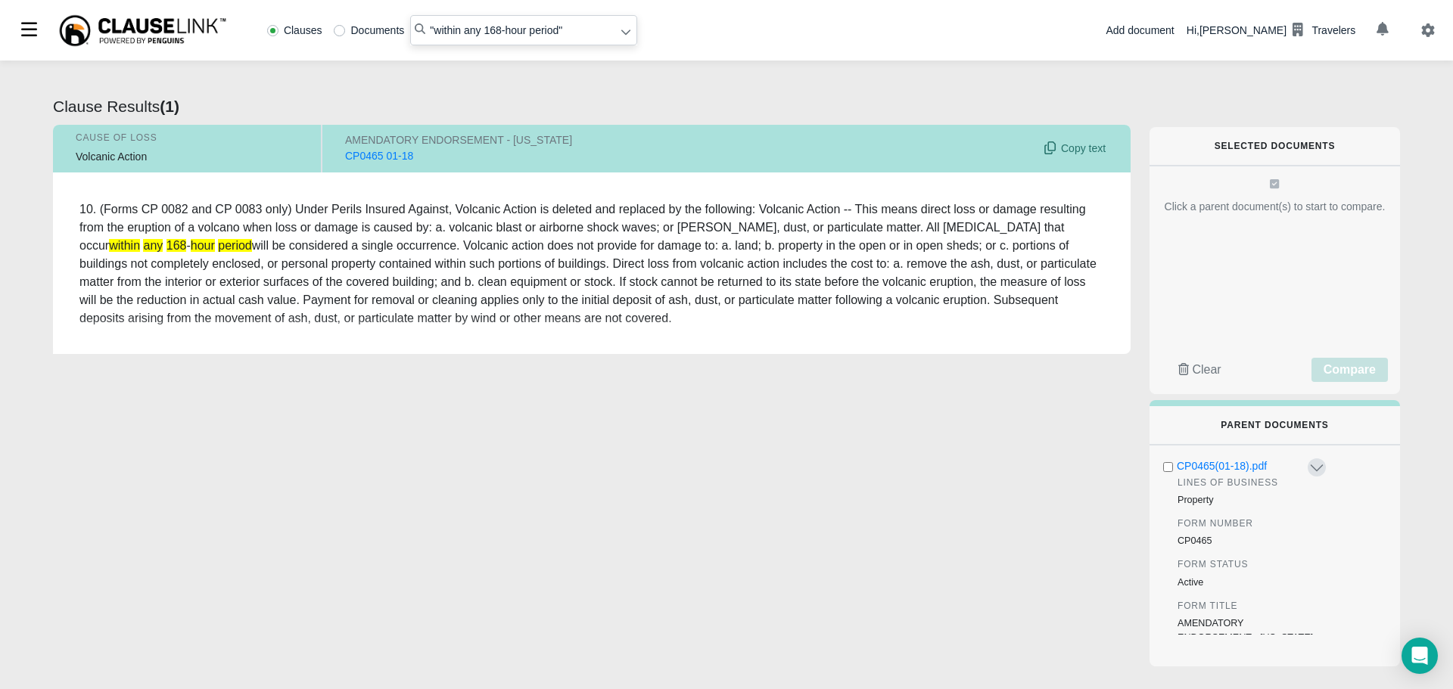
radio input "false"
radio input "true"
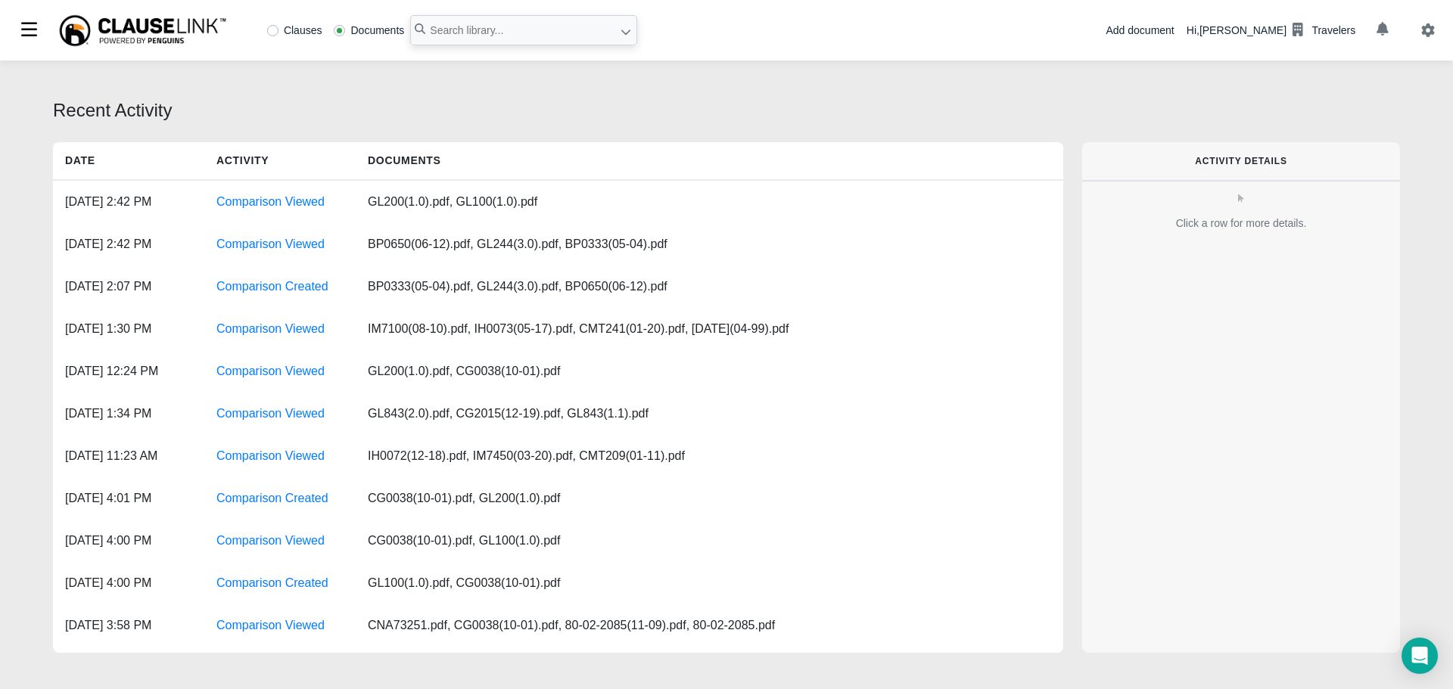
click at [284, 29] on label "Clauses" at bounding box center [294, 30] width 55 height 11
radio input "true"
paste input "The following additional exclusions apply"
type input ""The following additional exclusions apply""
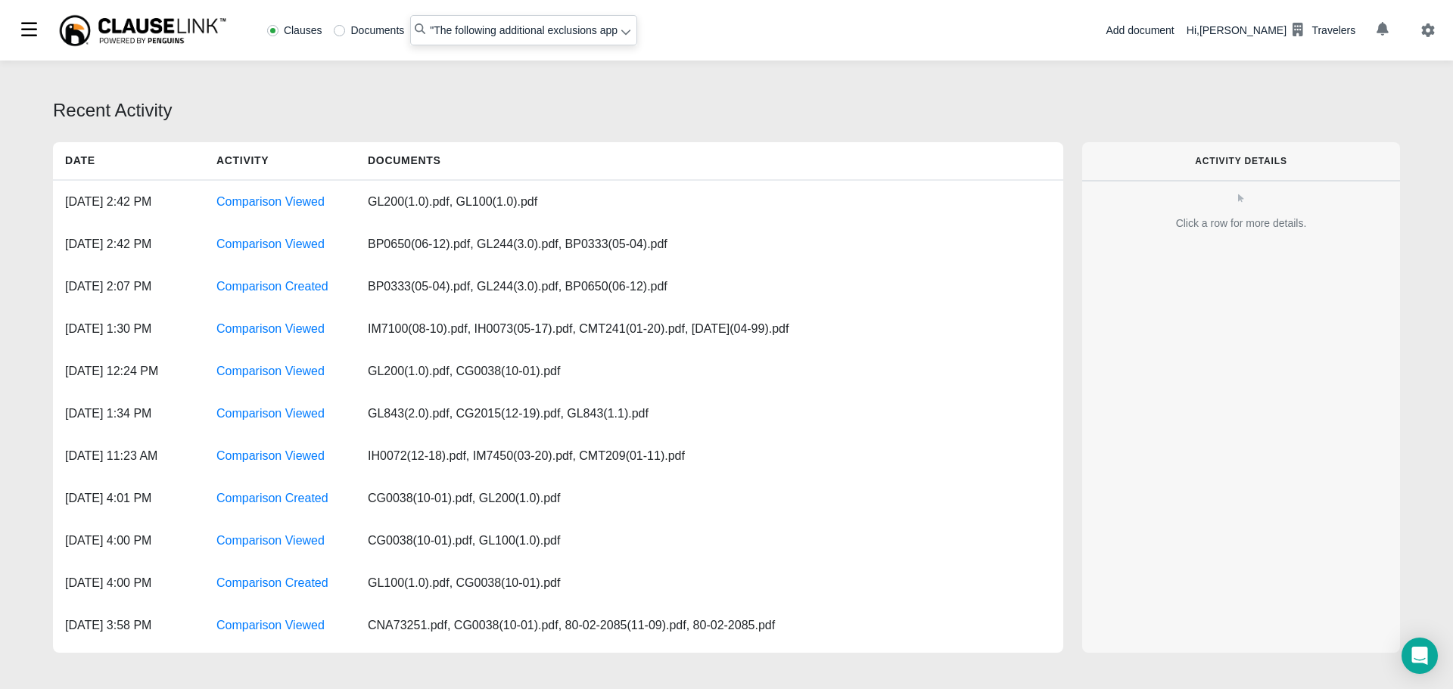
click at [623, 33] on icon at bounding box center [625, 32] width 9 height 5
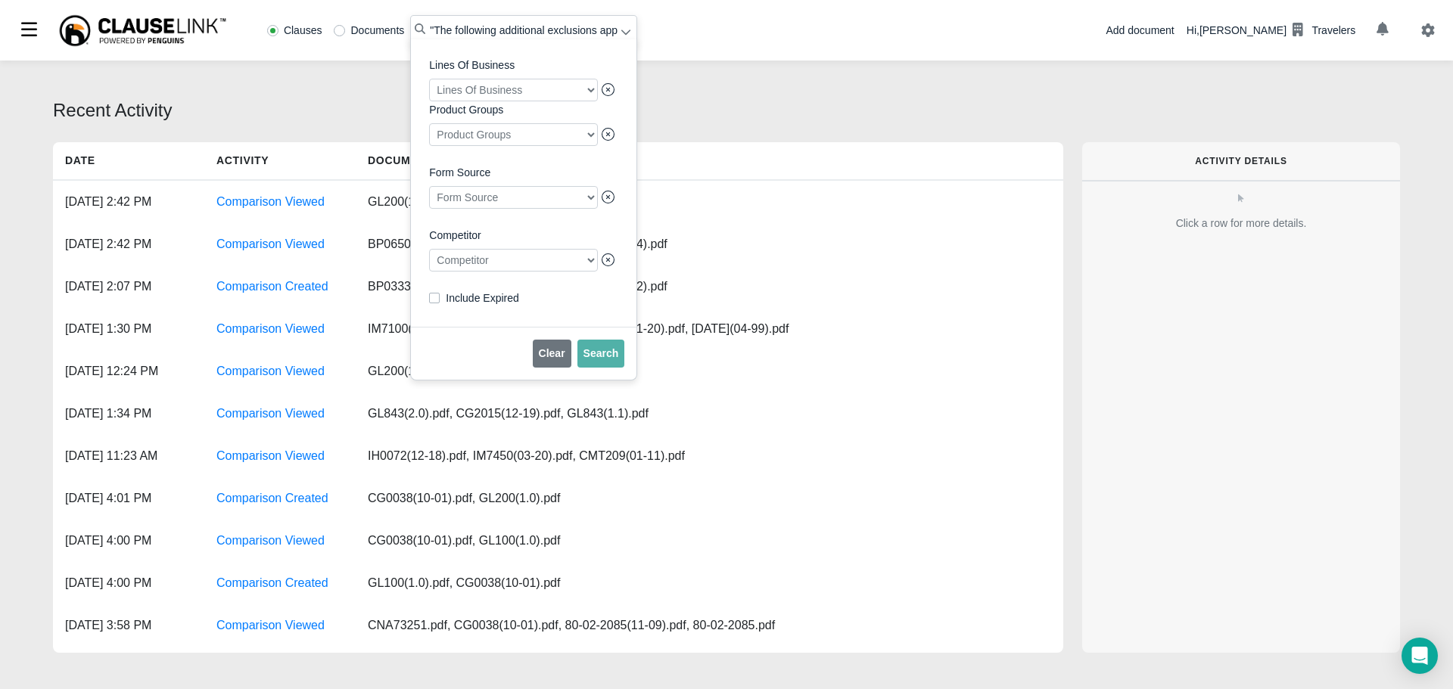
click at [530, 264] on div at bounding box center [513, 260] width 169 height 23
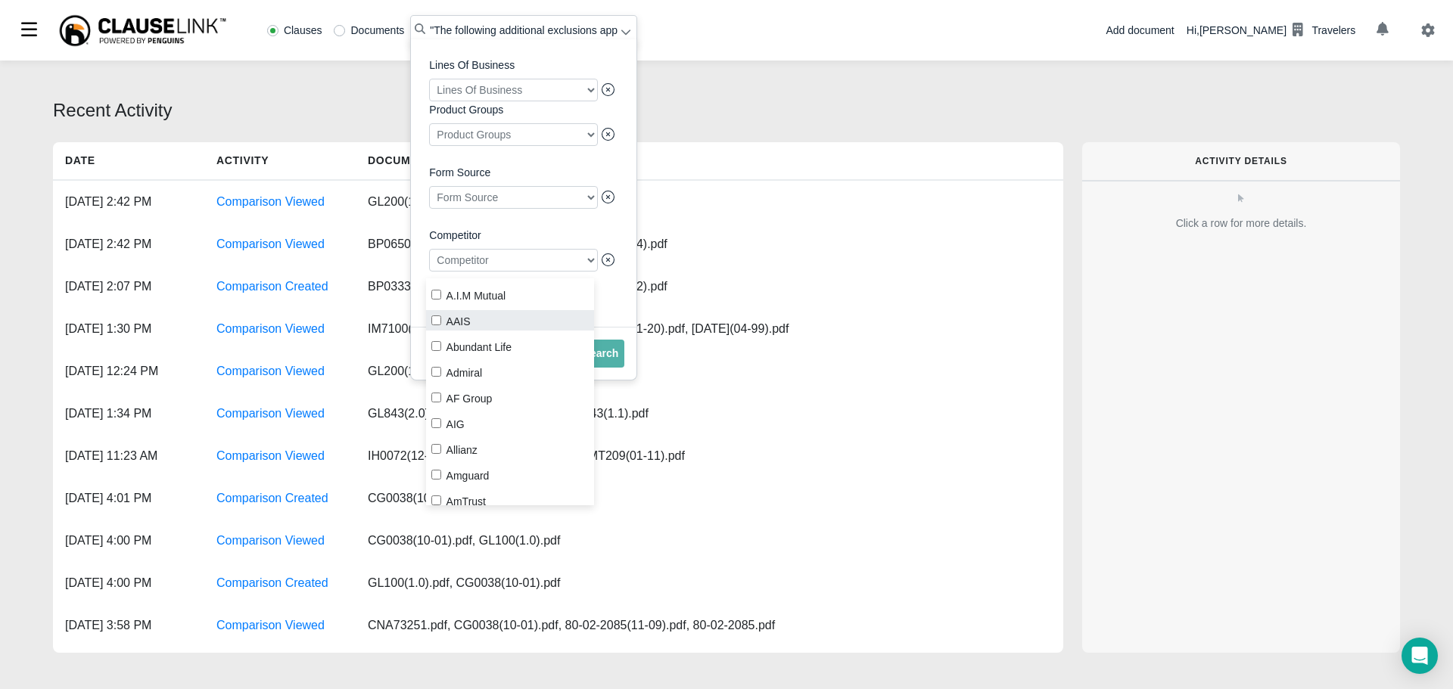
drag, startPoint x: 438, startPoint y: 316, endPoint x: 446, endPoint y: 318, distance: 7.9
click at [438, 316] on label "AAIS" at bounding box center [510, 320] width 169 height 20
checkbox input "true"
click at [600, 359] on span "Search" at bounding box center [601, 353] width 36 height 12
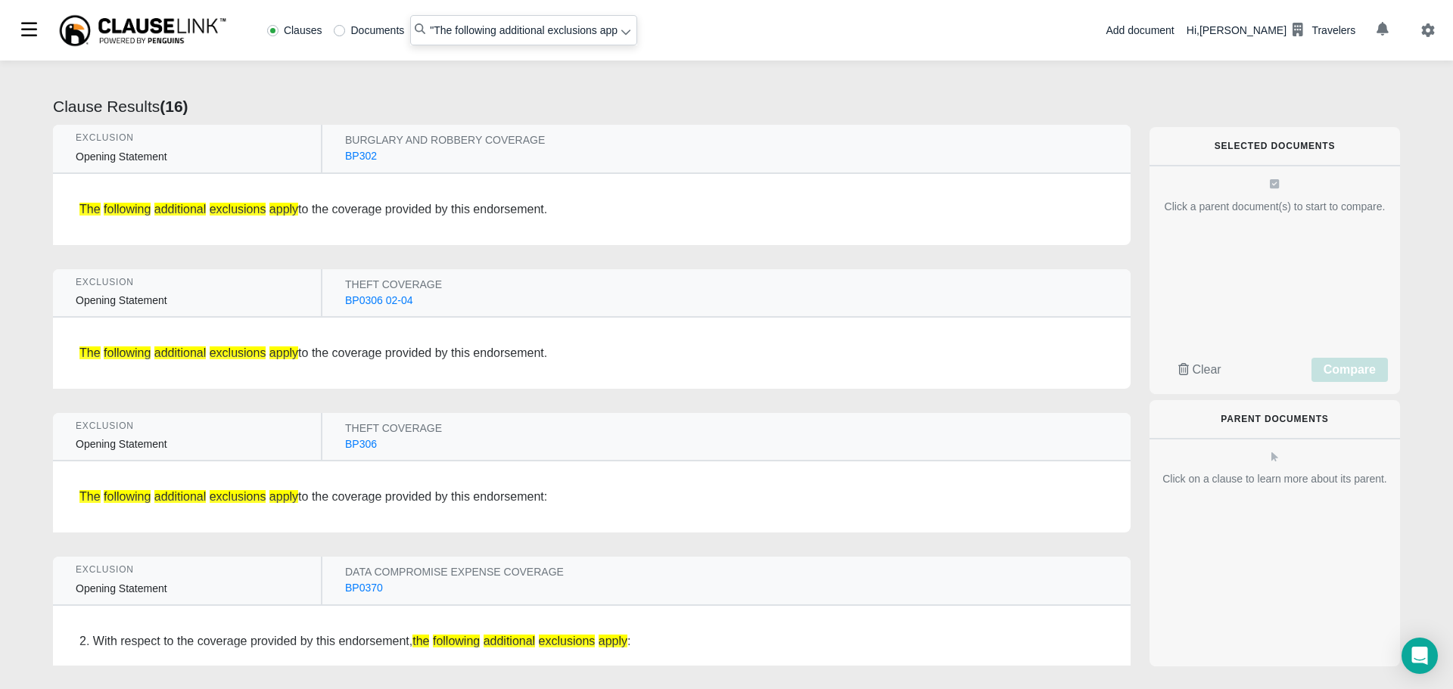
click at [377, 305] on div "BP0306 02-04" at bounding box center [379, 301] width 68 height 16
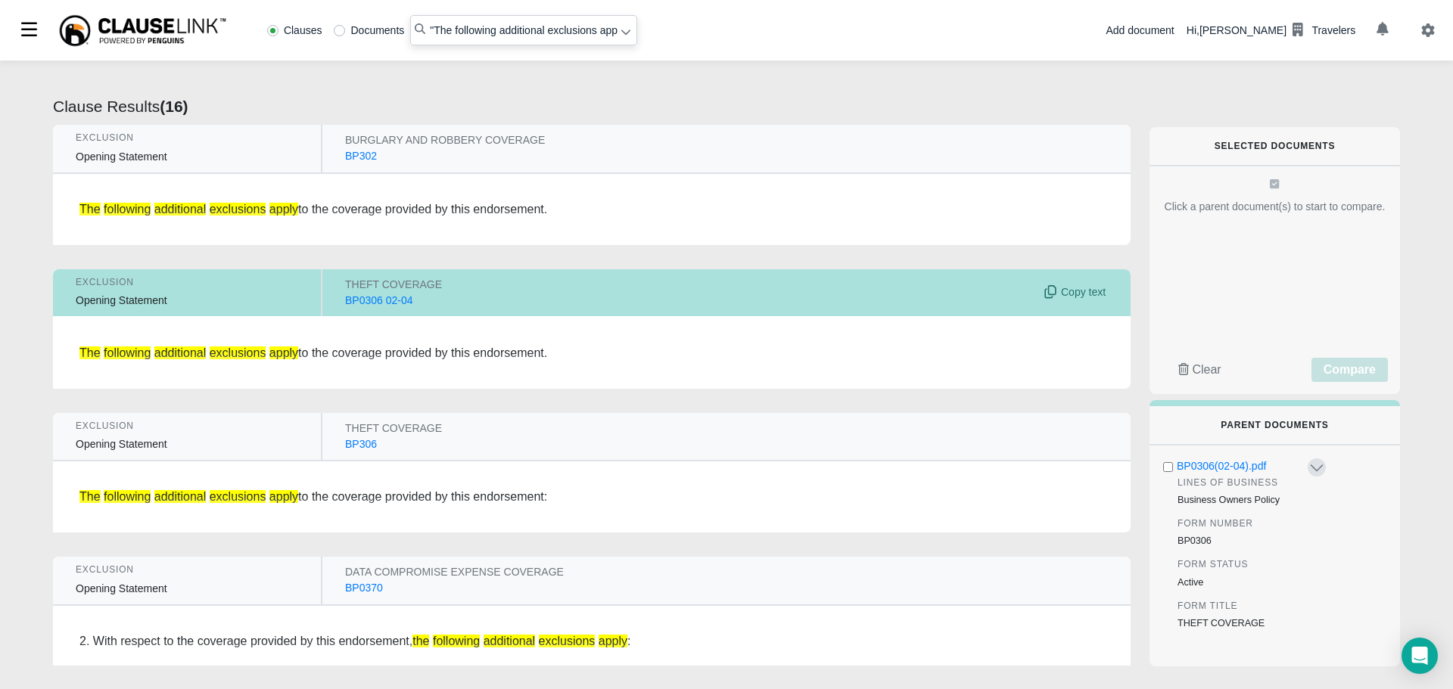
click at [373, 304] on div "BP0306 02-04" at bounding box center [379, 301] width 68 height 16
click at [1226, 466] on div "BP0306(02-04).pdf" at bounding box center [1241, 467] width 129 height 16
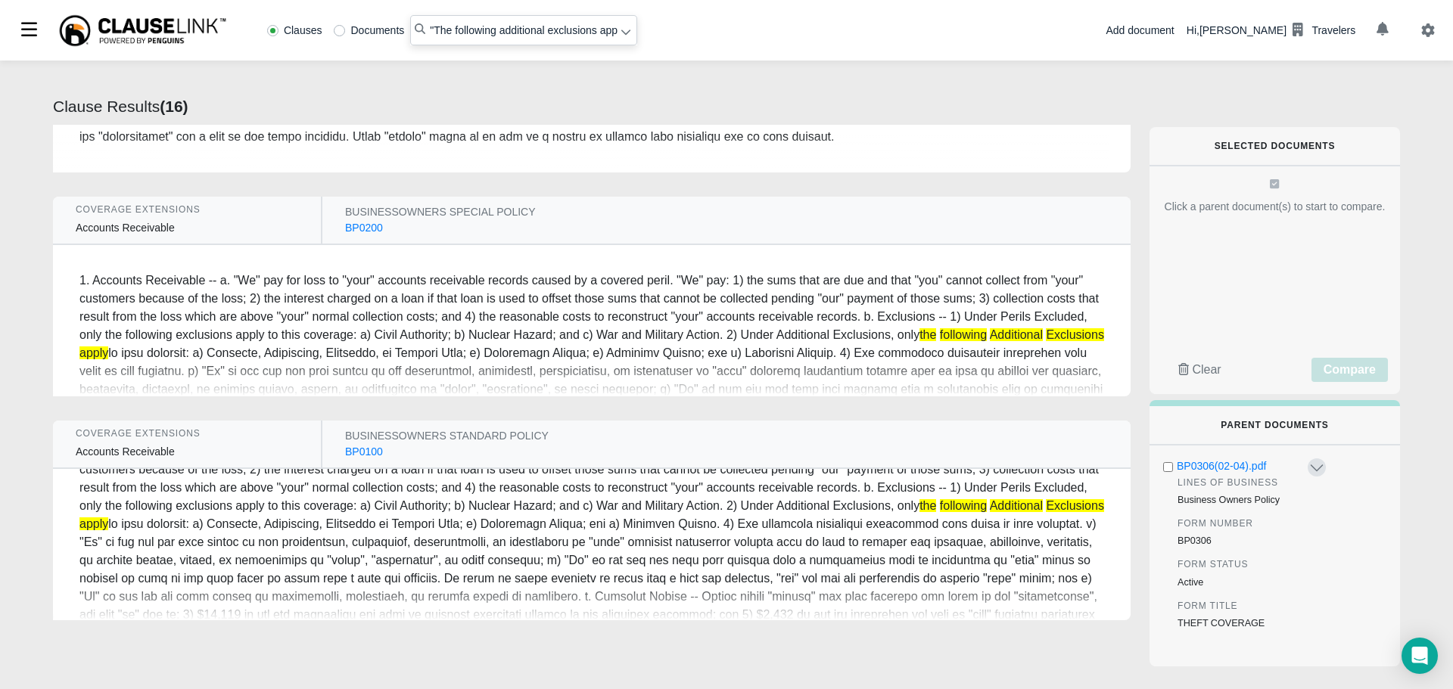
scroll to position [101, 0]
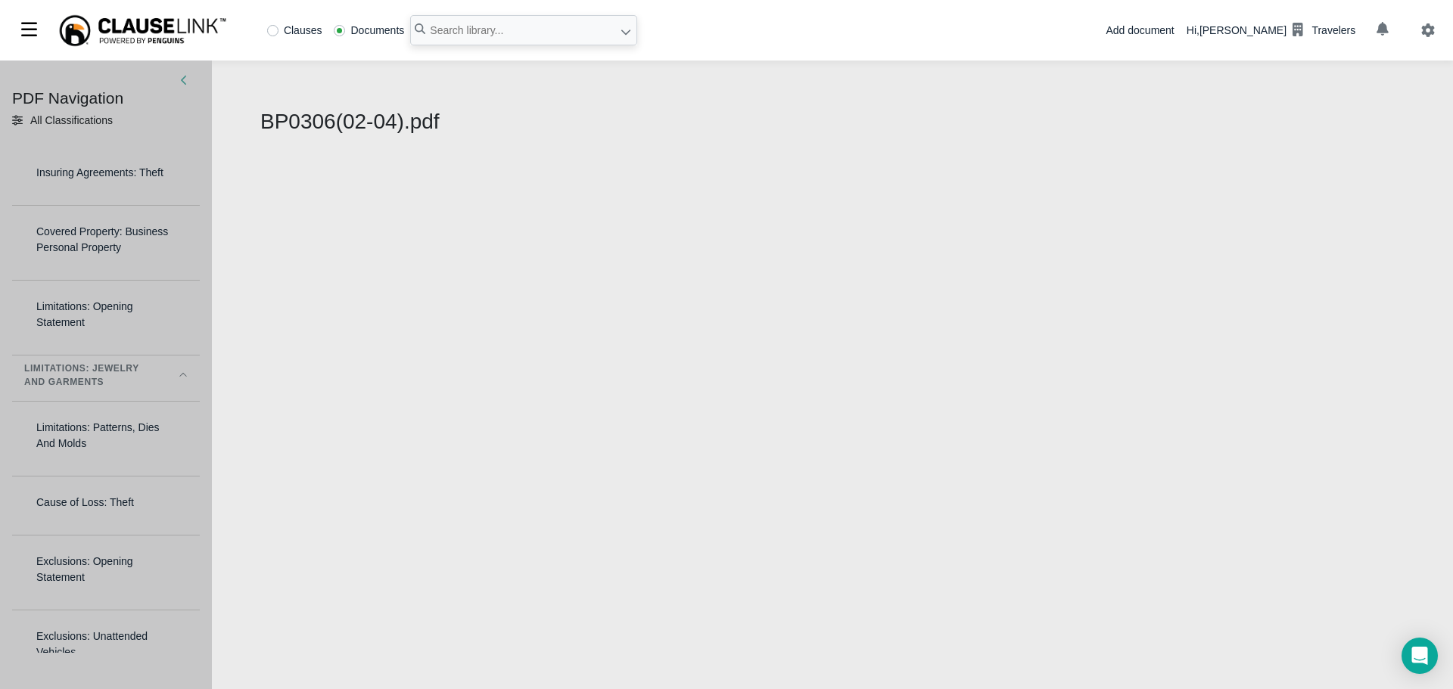
select select "1"
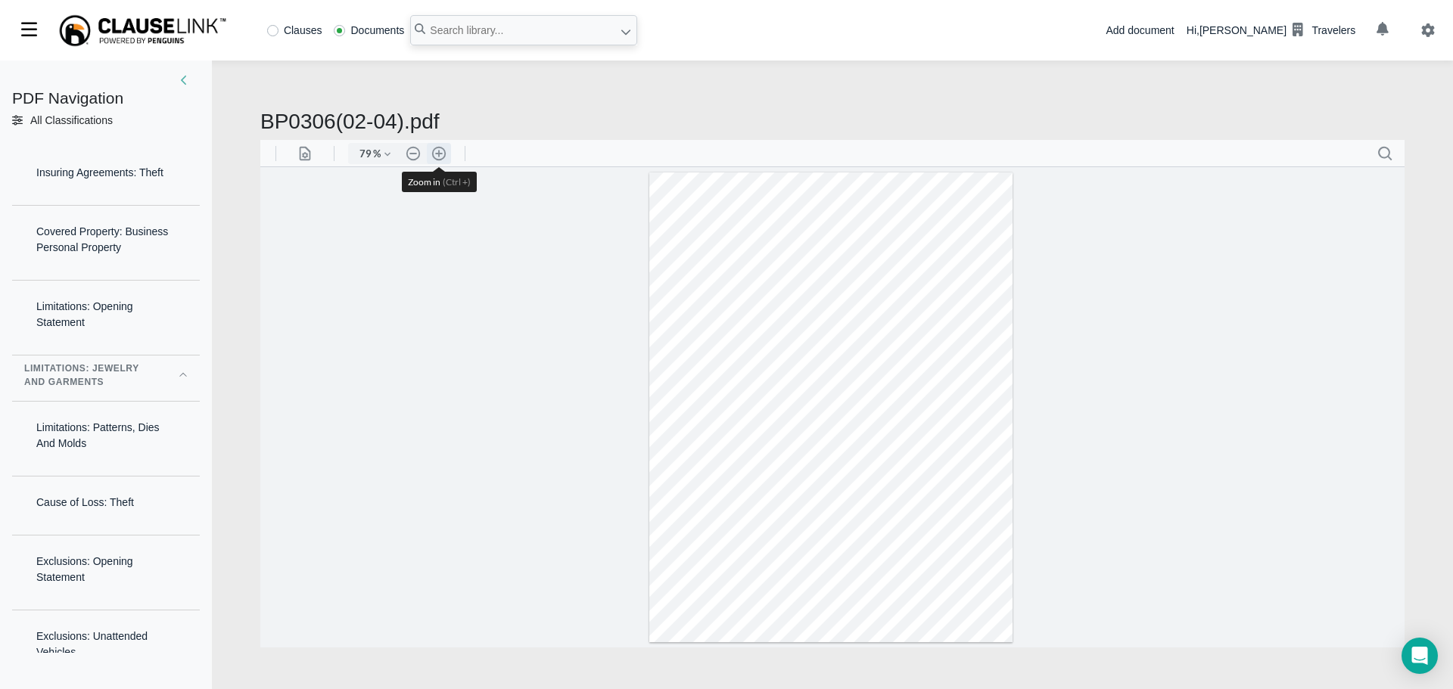
click at [443, 154] on button ".cls-1{fill:#abb0c4;} icon - header - zoom - in - line" at bounding box center [439, 152] width 24 height 21
type input "111"
drag, startPoint x: 260, startPoint y: 121, endPoint x: 405, endPoint y: 126, distance: 144.6
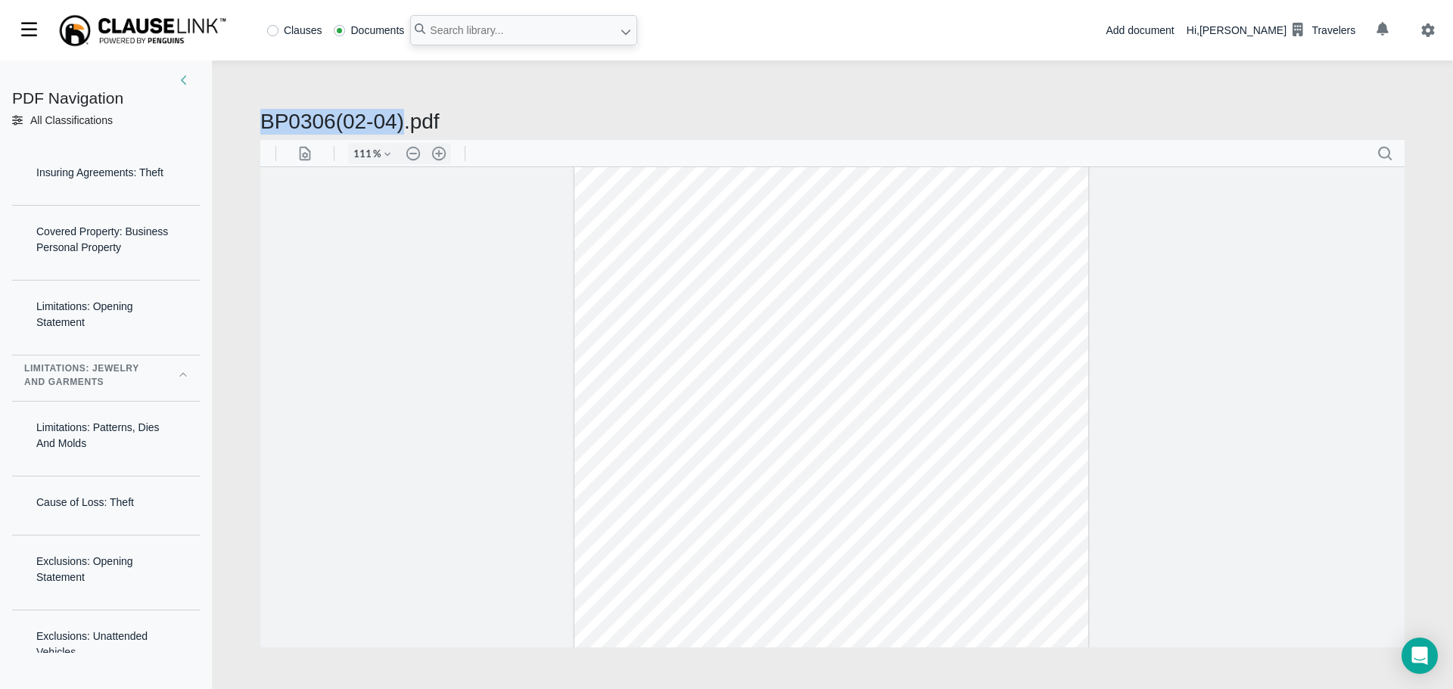
click at [405, 126] on h2 "BP0306(02-04).pdf" at bounding box center [832, 122] width 1144 height 26
copy h2 "BP0306(02-04)"
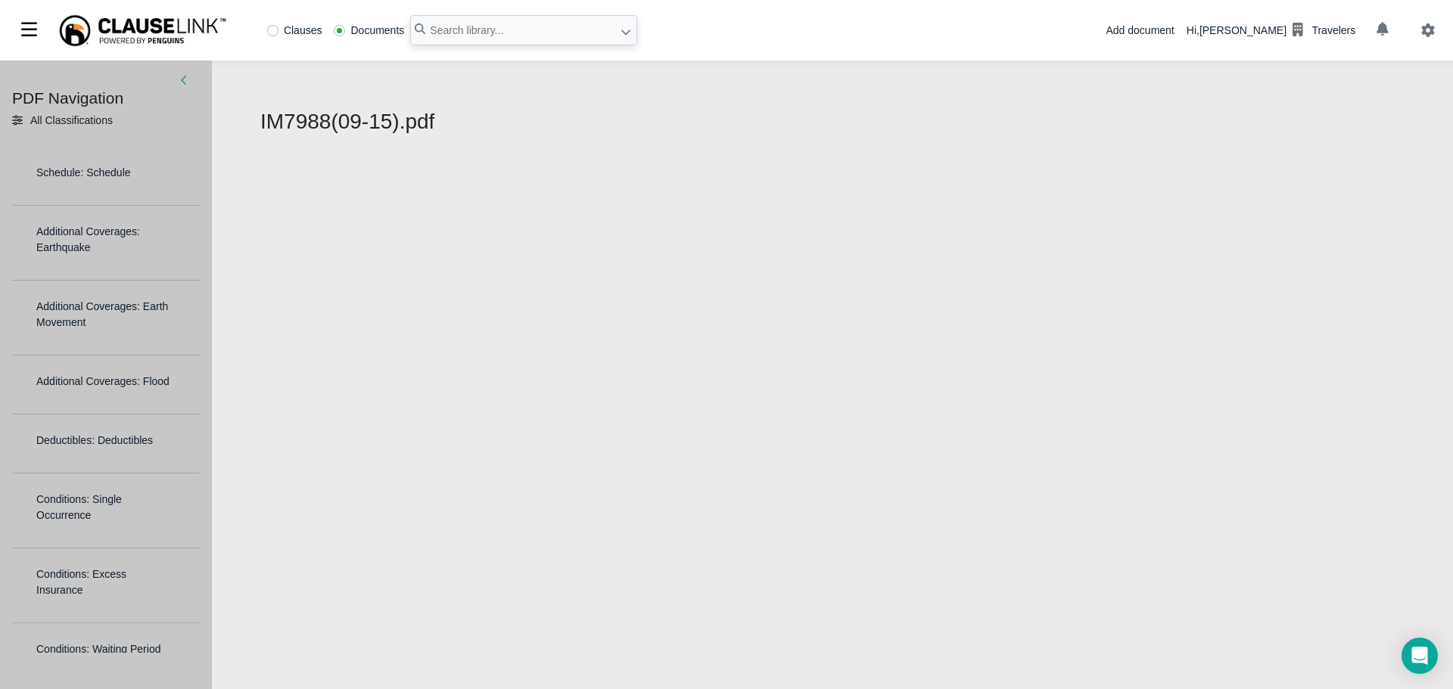
select select "1"
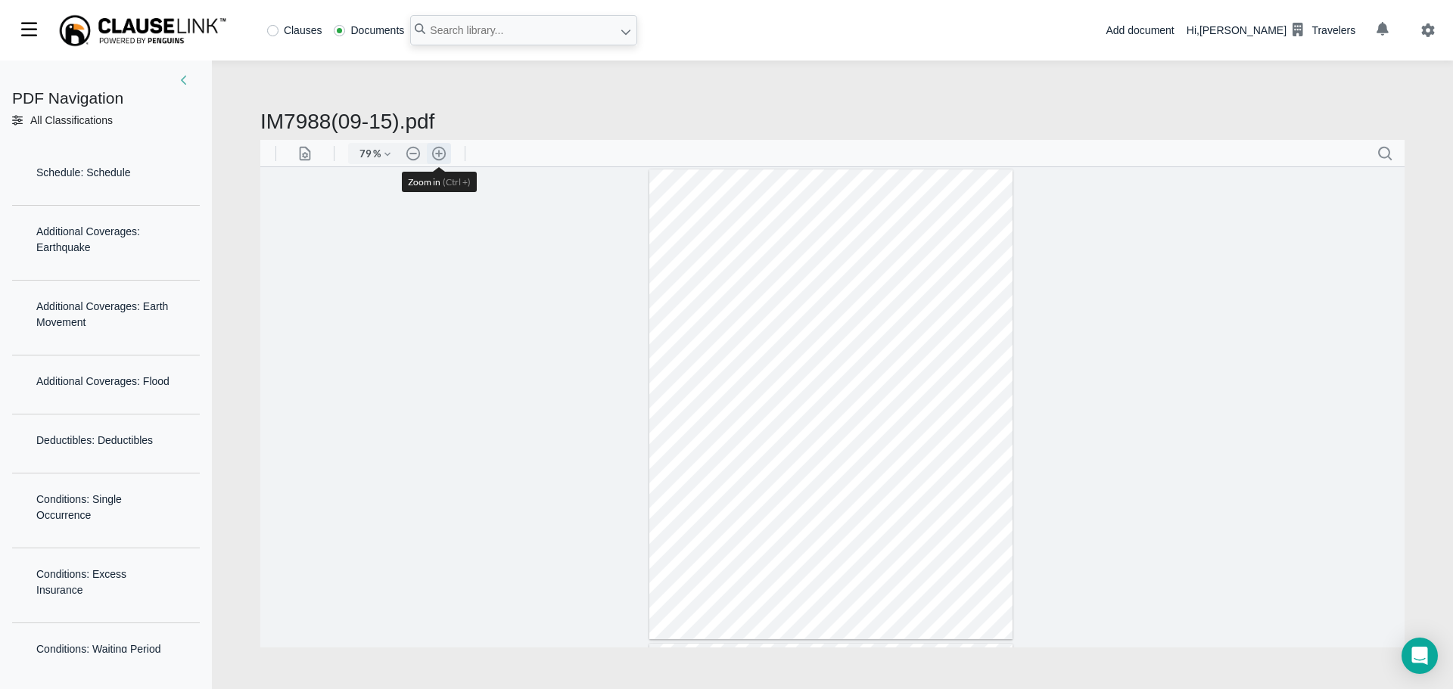
click at [442, 154] on button ".cls-1{fill:#abb0c4;} icon - header - zoom - in - line" at bounding box center [439, 152] width 24 height 21
type input "136"
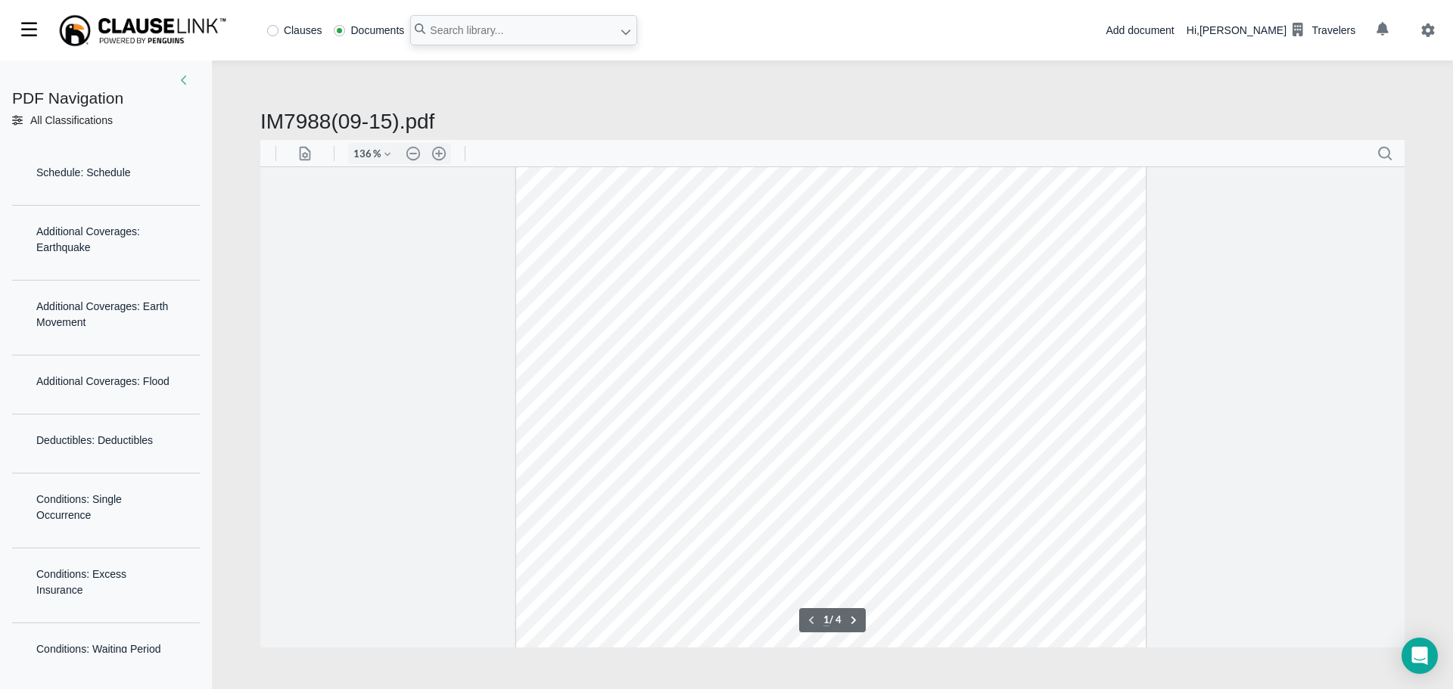
click at [888, 366] on div at bounding box center [831, 412] width 630 height 815
click at [1392, 150] on button ".cls-1{fill:#abb0c4;} icon - header - search" at bounding box center [1385, 153] width 24 height 24
click at [1258, 184] on input "Search document" at bounding box center [1295, 189] width 190 height 15
type input "will"
type input "4"
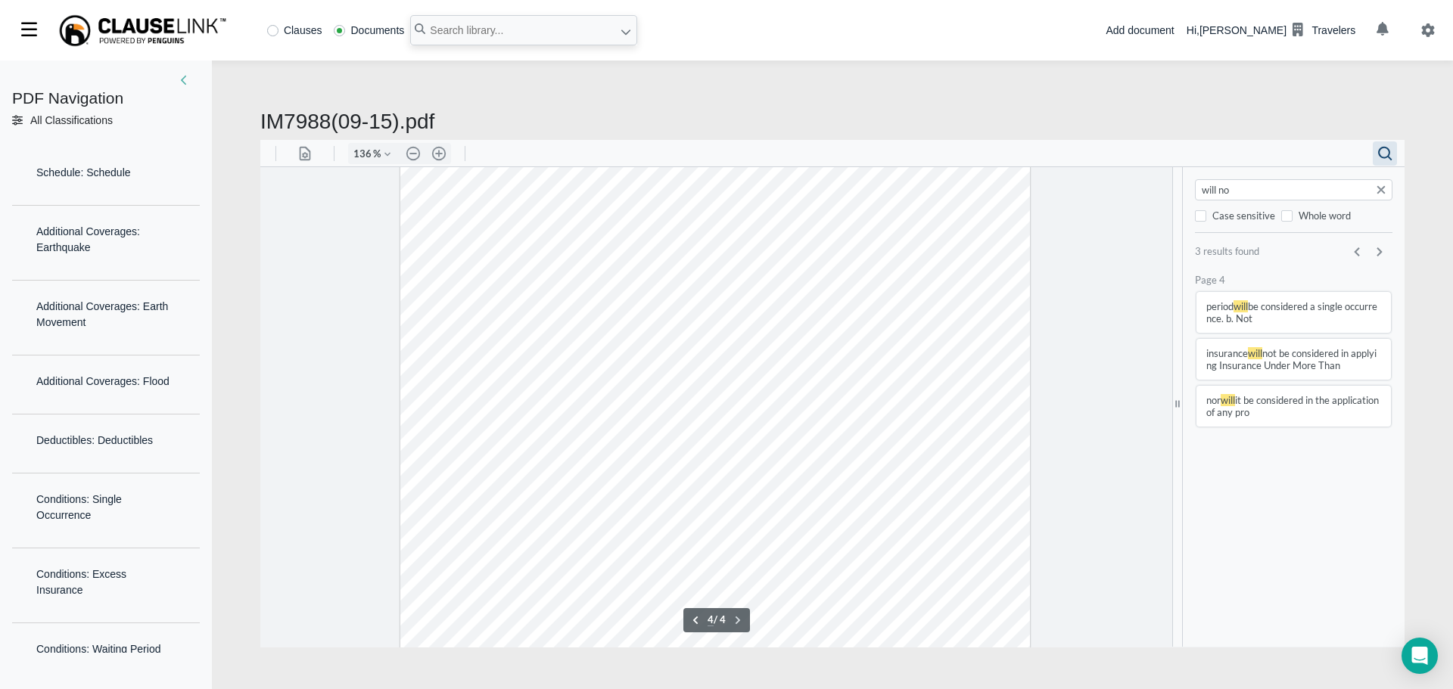
scroll to position [2694, 0]
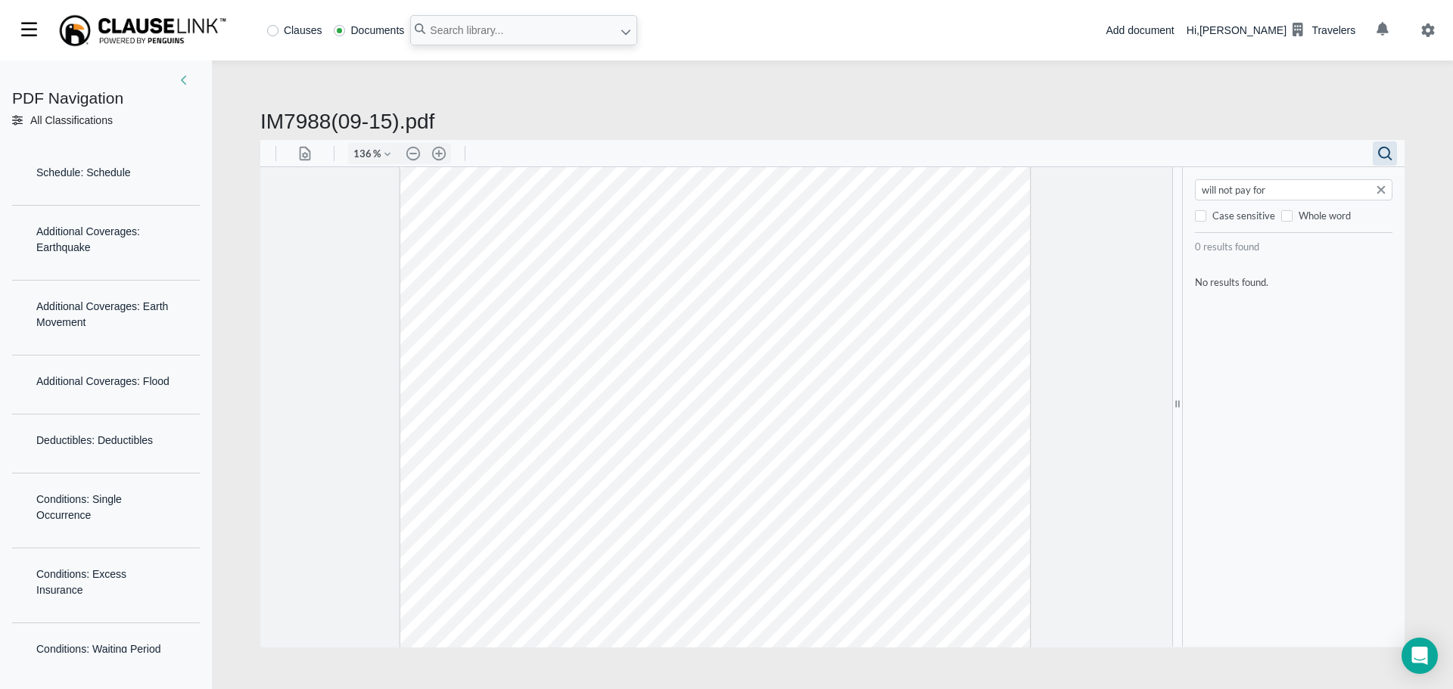
drag, startPoint x: 1250, startPoint y: 186, endPoint x: 1096, endPoint y: 182, distance: 154.4
click at [1096, 182] on div ".cls-1{fill:#abb0c4;} icon - panel - thumbnail - line .cls-1{fill:#abb0c4;} ico…" at bounding box center [832, 406] width 1144 height 480
type input "loss"
type input "1"
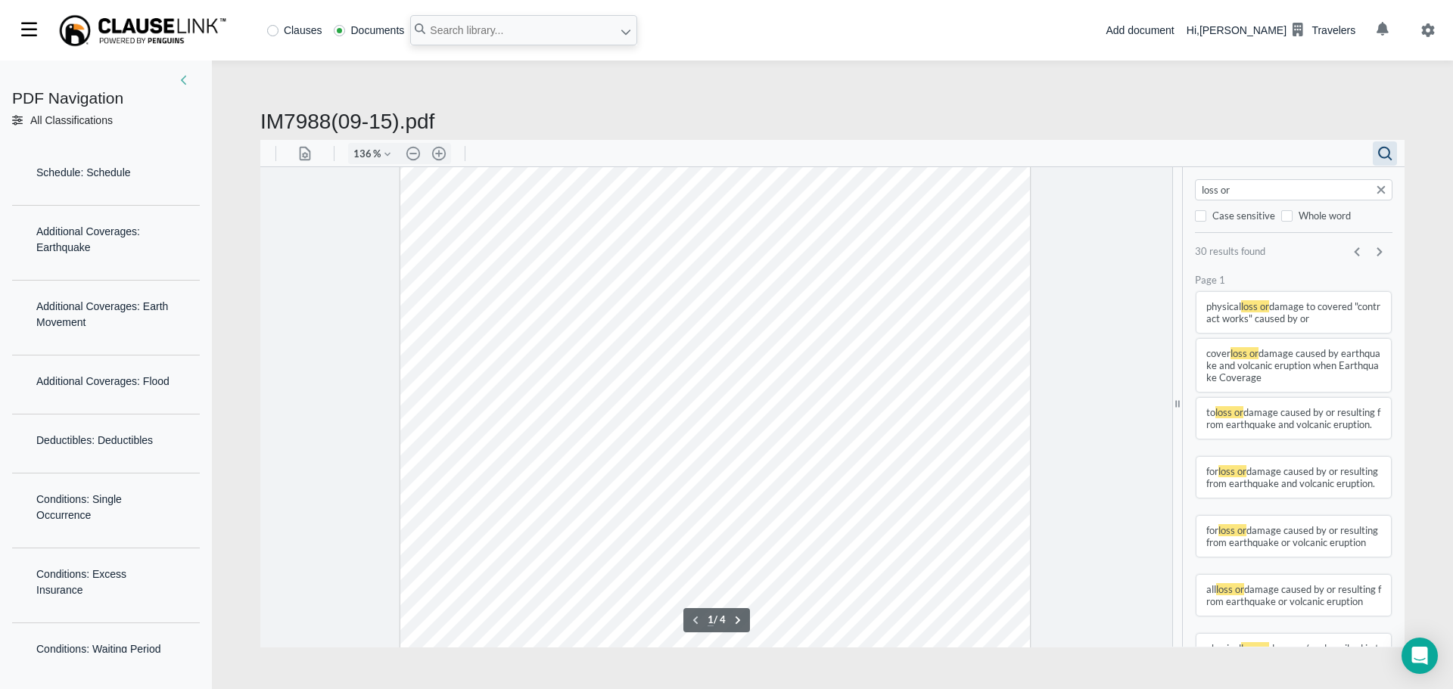
scroll to position [162, 0]
type input "loss or"
type input "1"
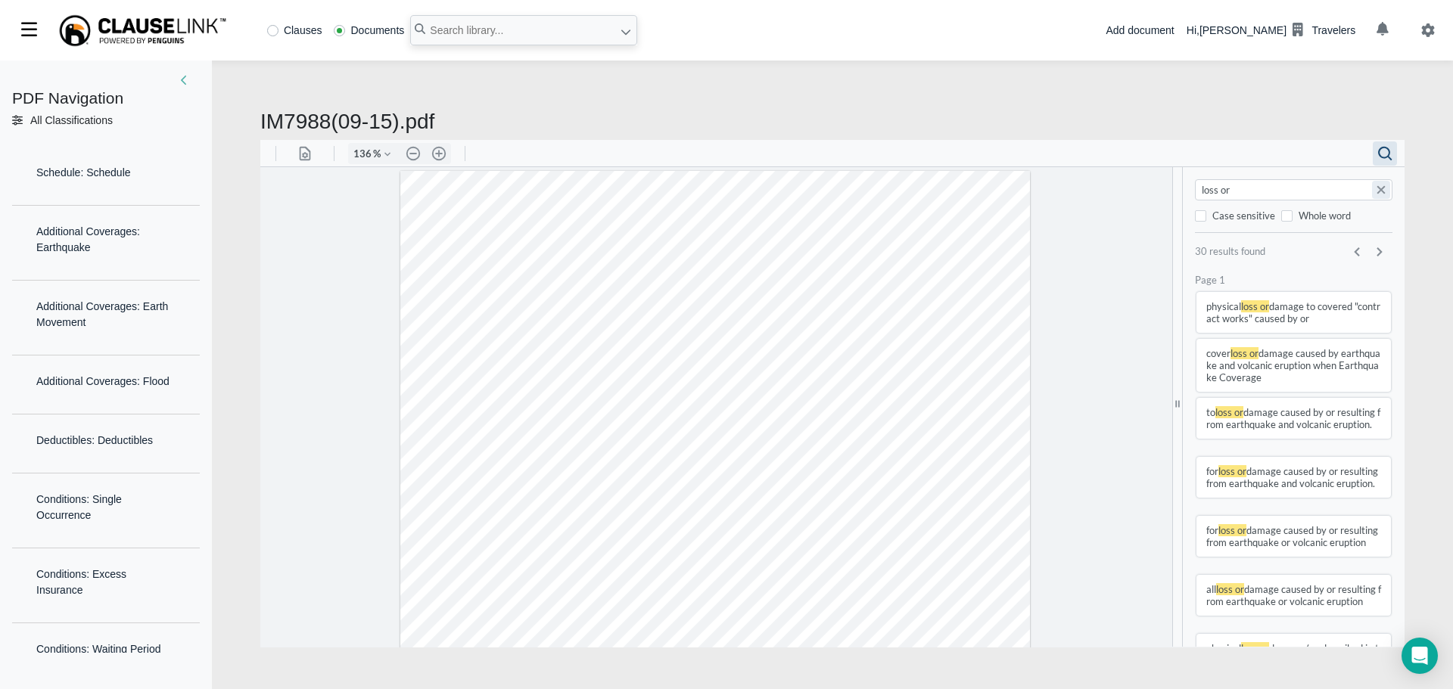
click at [1380, 192] on button "Search document" at bounding box center [1381, 189] width 18 height 18
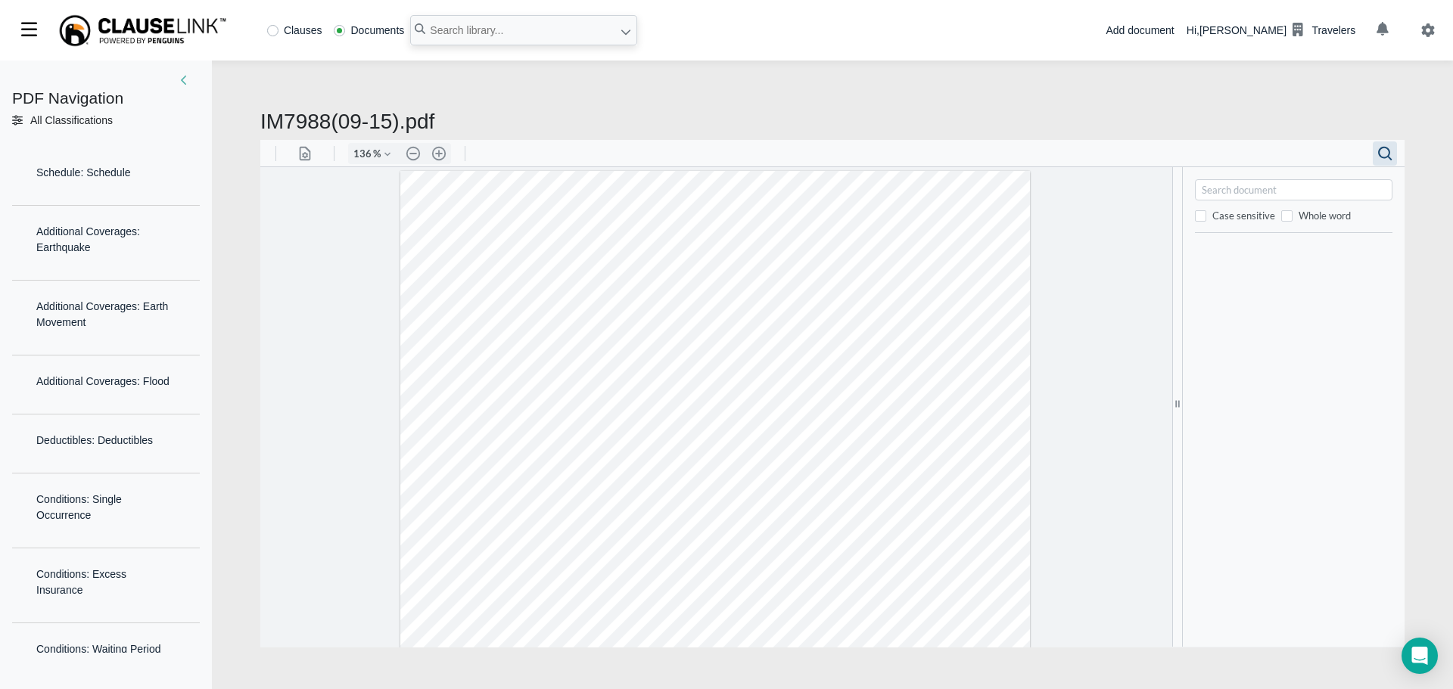
paste input "for loss or damage caused by or resulting from"
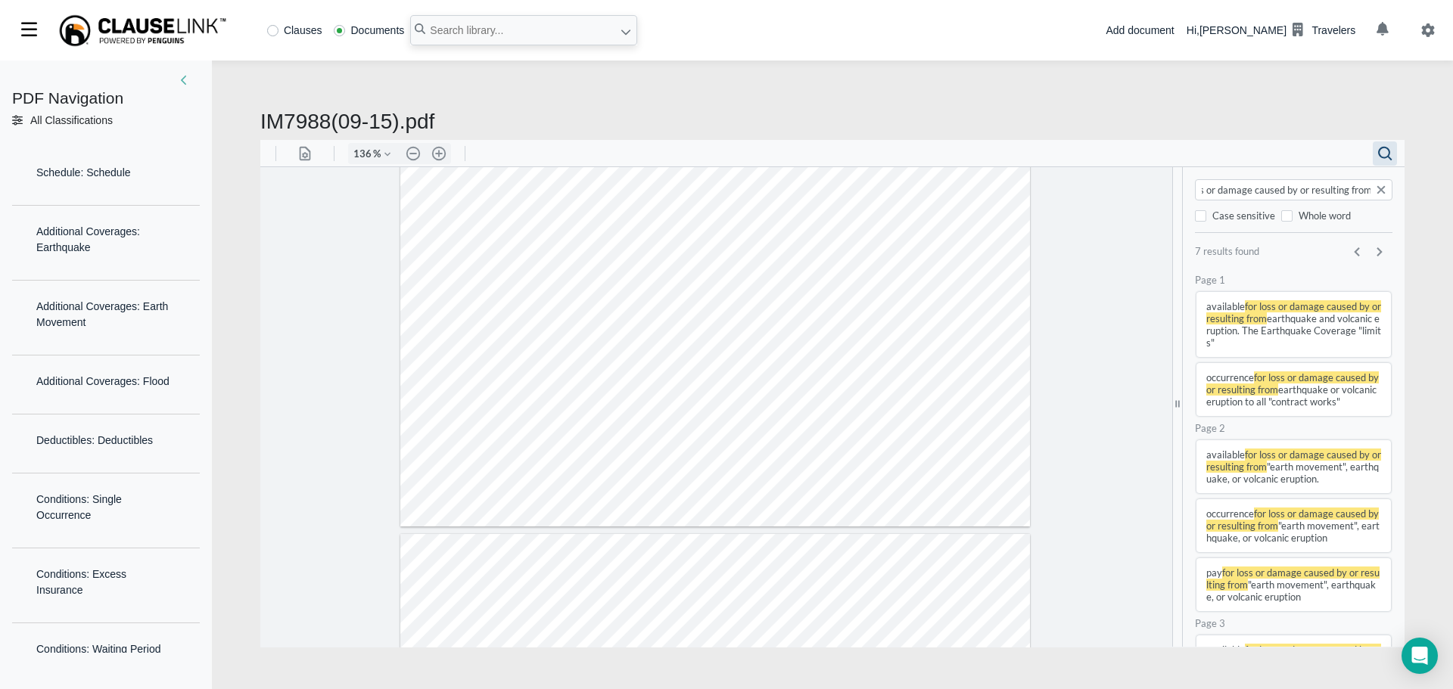
type input "for loss or damage caused by or resulting from"
click at [1385, 185] on button "Search document" at bounding box center [1381, 189] width 18 height 18
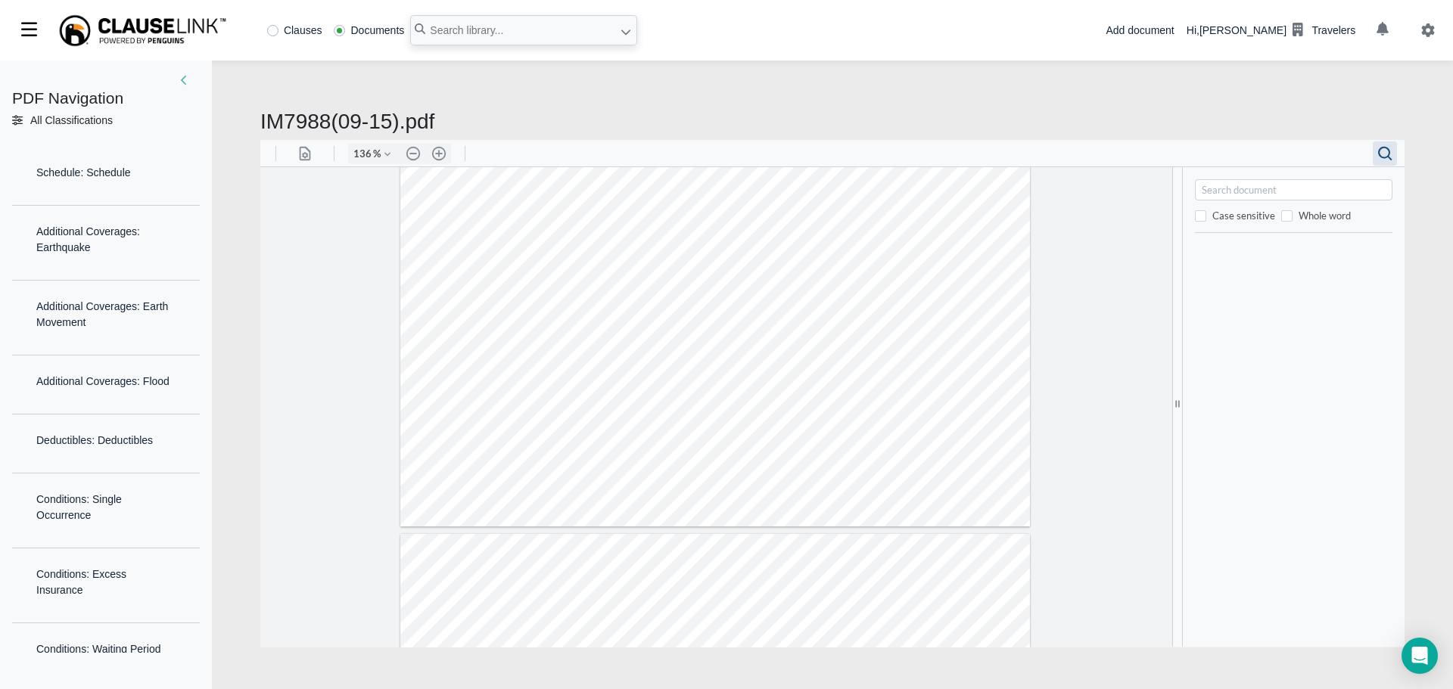
click at [1209, 179] on div at bounding box center [1293, 189] width 197 height 21
click at [1210, 189] on input "Search document" at bounding box center [1295, 189] width 190 height 15
type input "inception"
click at [1383, 188] on button "Search document" at bounding box center [1381, 189] width 18 height 18
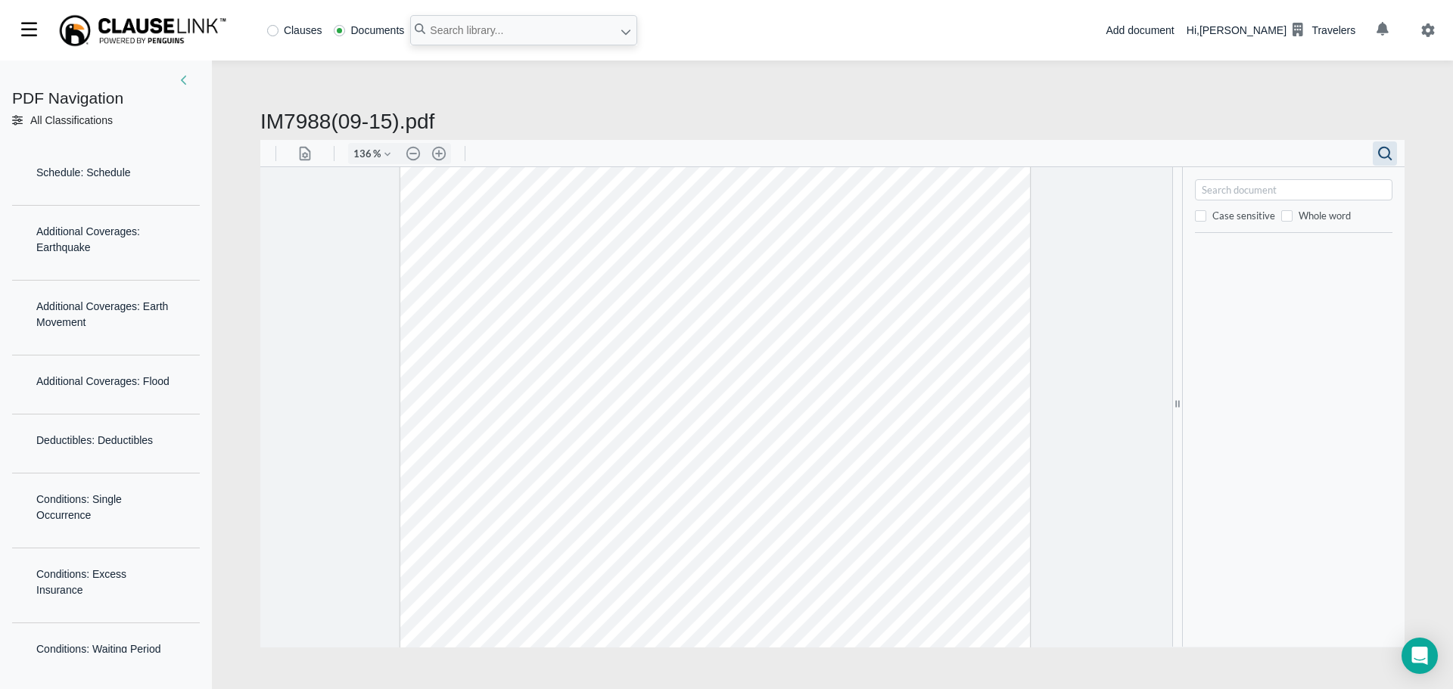
click at [1243, 194] on input "Search document" at bounding box center [1295, 189] width 190 height 15
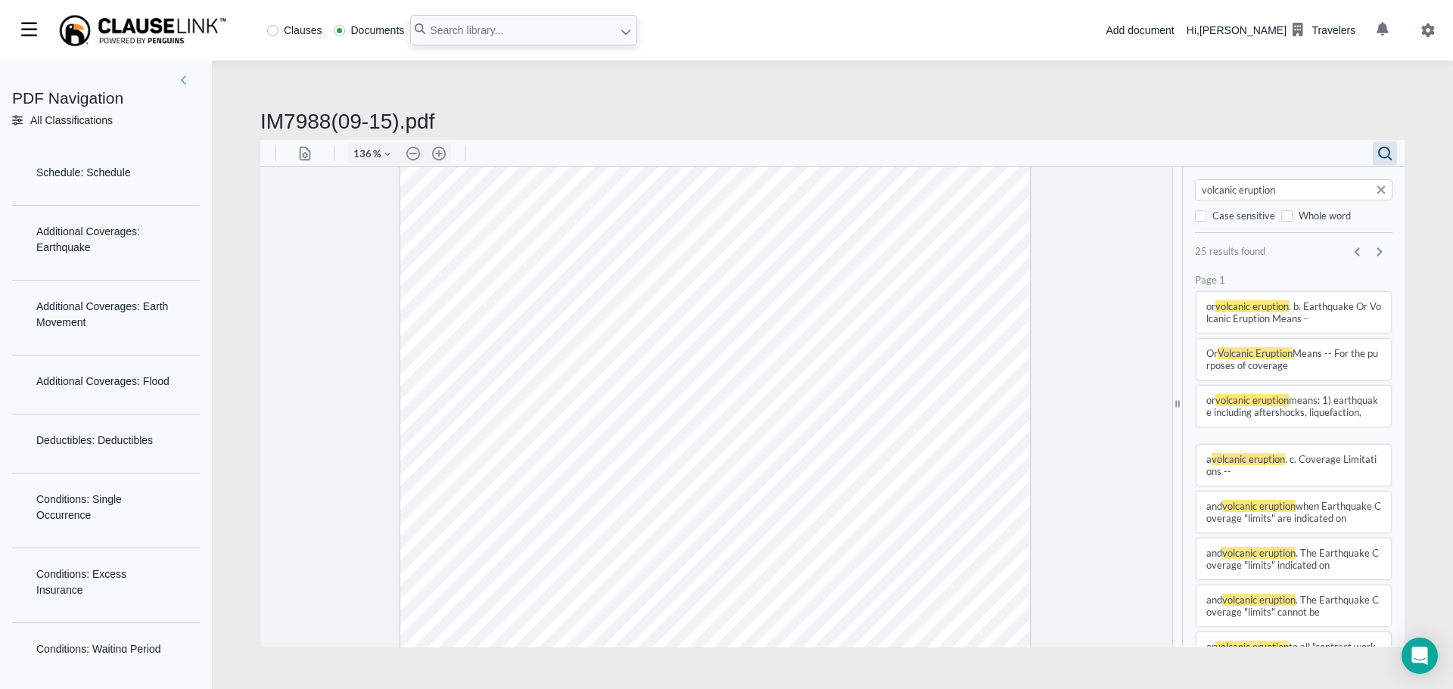
type input "volcanic eruption"
click at [1379, 186] on button "Search document" at bounding box center [1381, 189] width 18 height 18
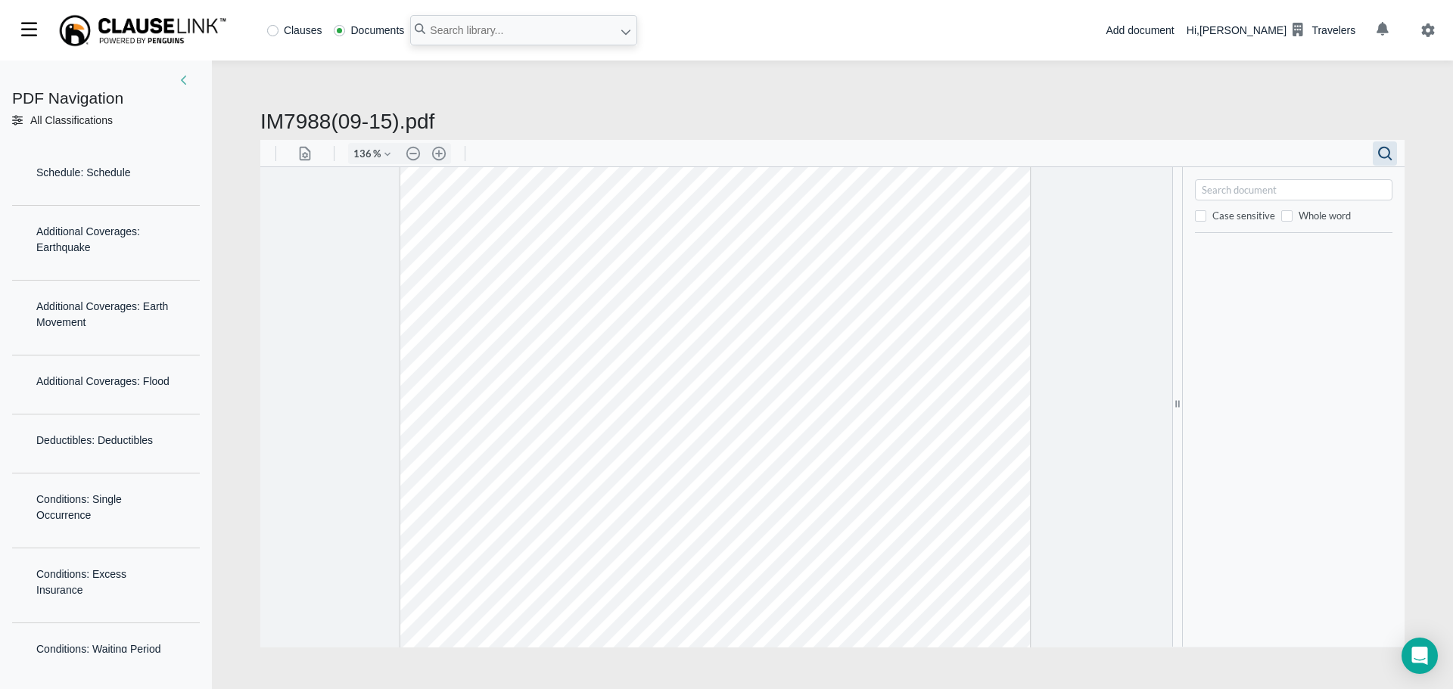
paste input "resulting from any Earthquake or Volcanic Eruption"
type input "resulting from any Earthquake"
click at [1385, 188] on button "Search document" at bounding box center [1381, 189] width 18 height 18
paste input "loss or damage caused by or resulting"
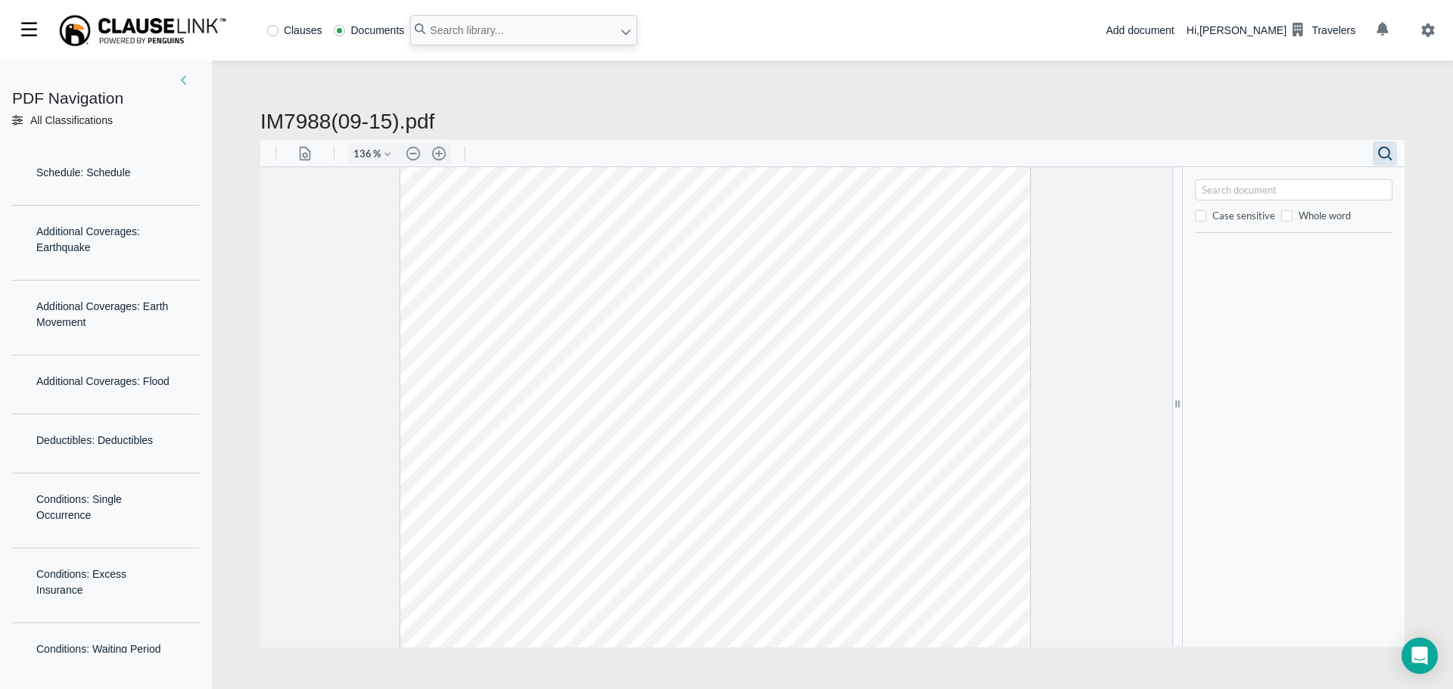
type input "loss or damage caused by or resulting"
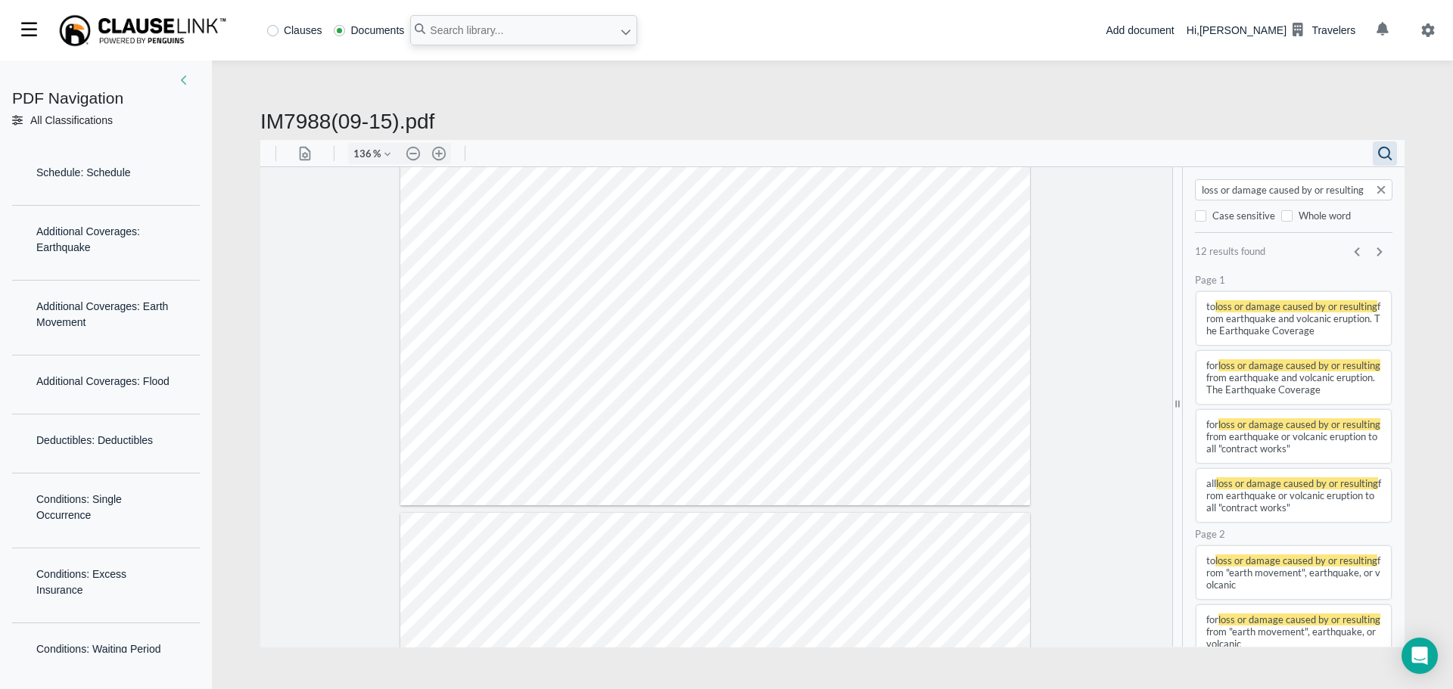
type input "2"
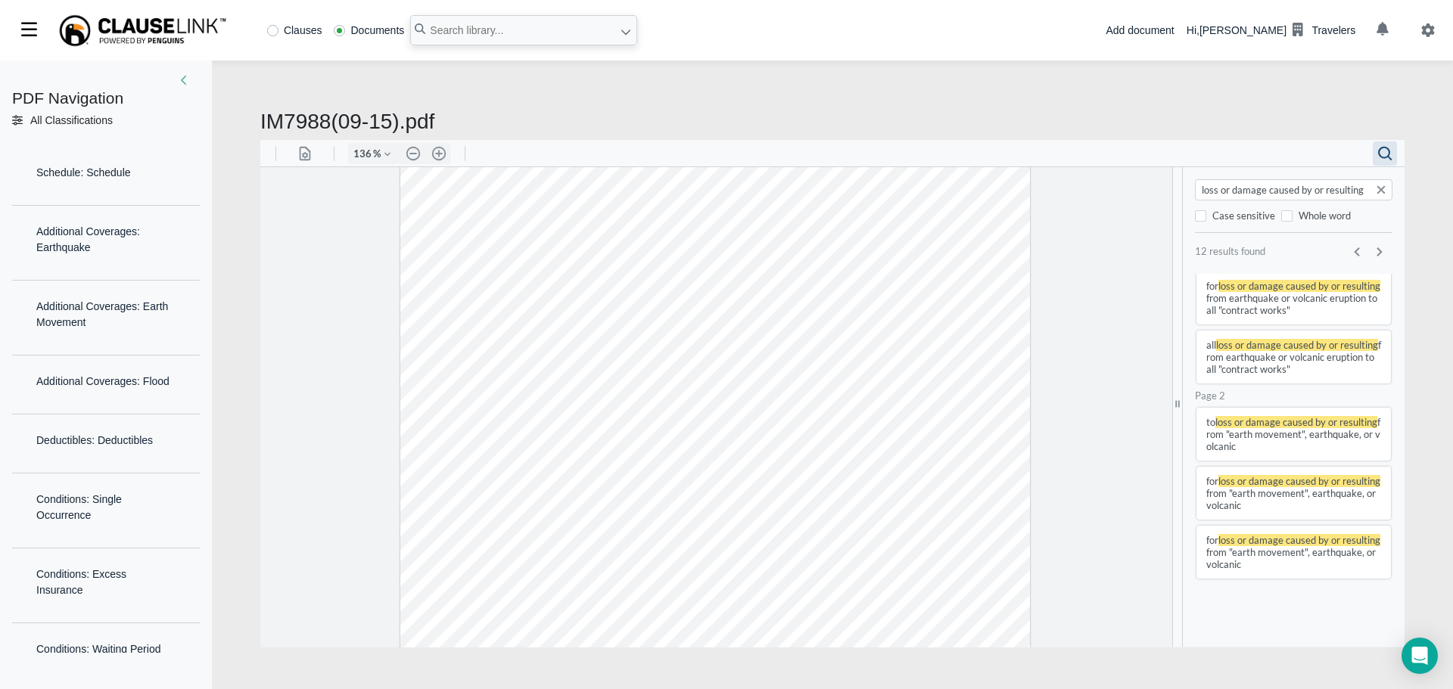
scroll to position [0, 0]
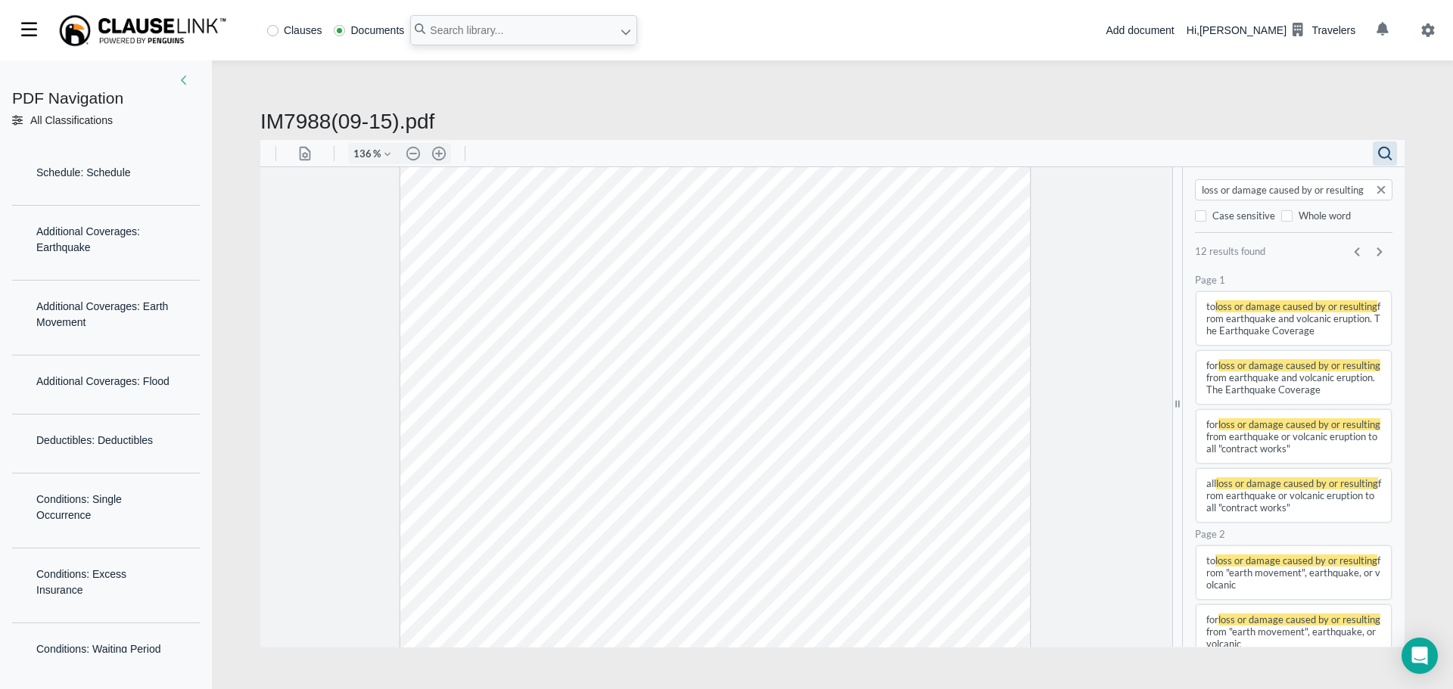
drag, startPoint x: 1369, startPoint y: 192, endPoint x: 1072, endPoint y: 182, distance: 296.8
click at [1072, 182] on div ".cls-1{fill:#abb0c4;} icon - panel - thumbnail - line .cls-1{fill:#abb0c4;} ico…" at bounding box center [832, 406] width 1144 height 480
type input "th"
type input "1"
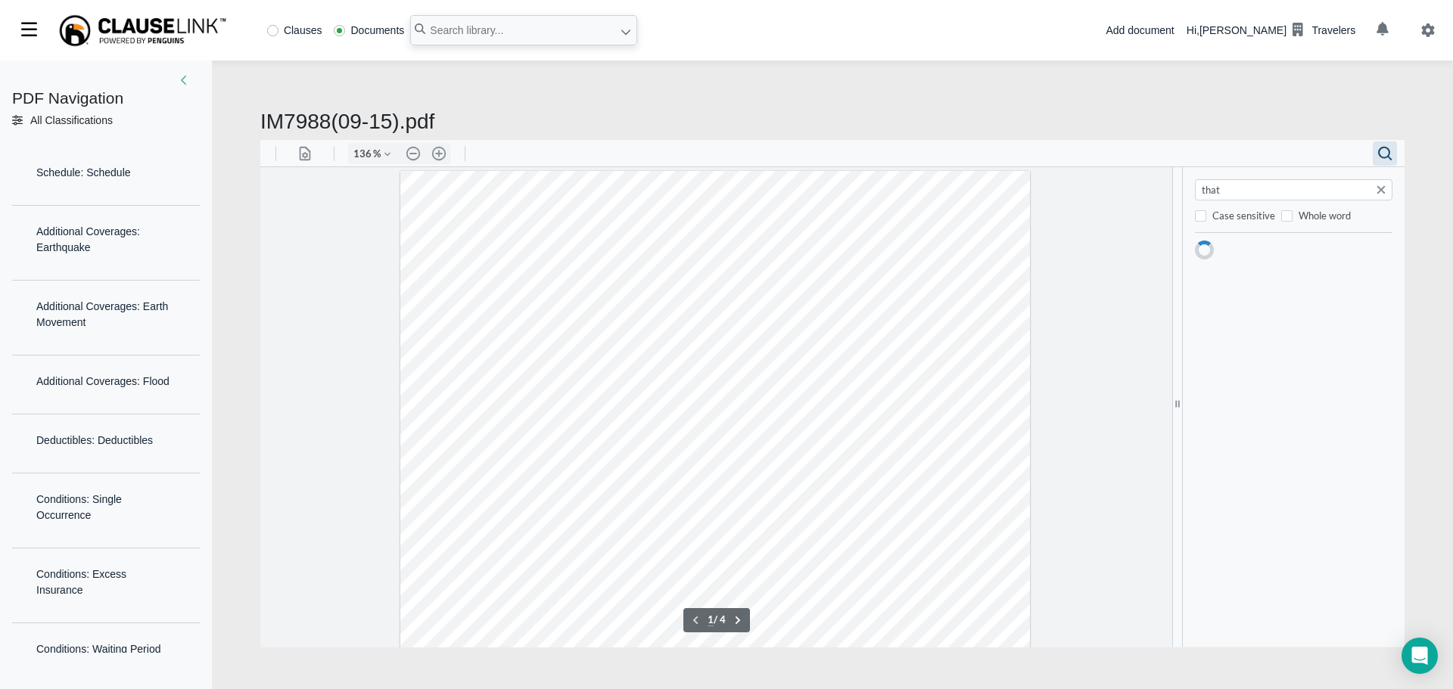
scroll to position [424, 0]
drag, startPoint x: 1258, startPoint y: 184, endPoint x: 1126, endPoint y: 184, distance: 132.4
click at [1126, 184] on div ".cls-1{fill:#abb0c4;} icon - panel - thumbnail - line .cls-1{fill:#abb0c4;} ico…" at bounding box center [832, 406] width 1144 height 480
drag, startPoint x: 1272, startPoint y: 192, endPoint x: 1093, endPoint y: 176, distance: 180.1
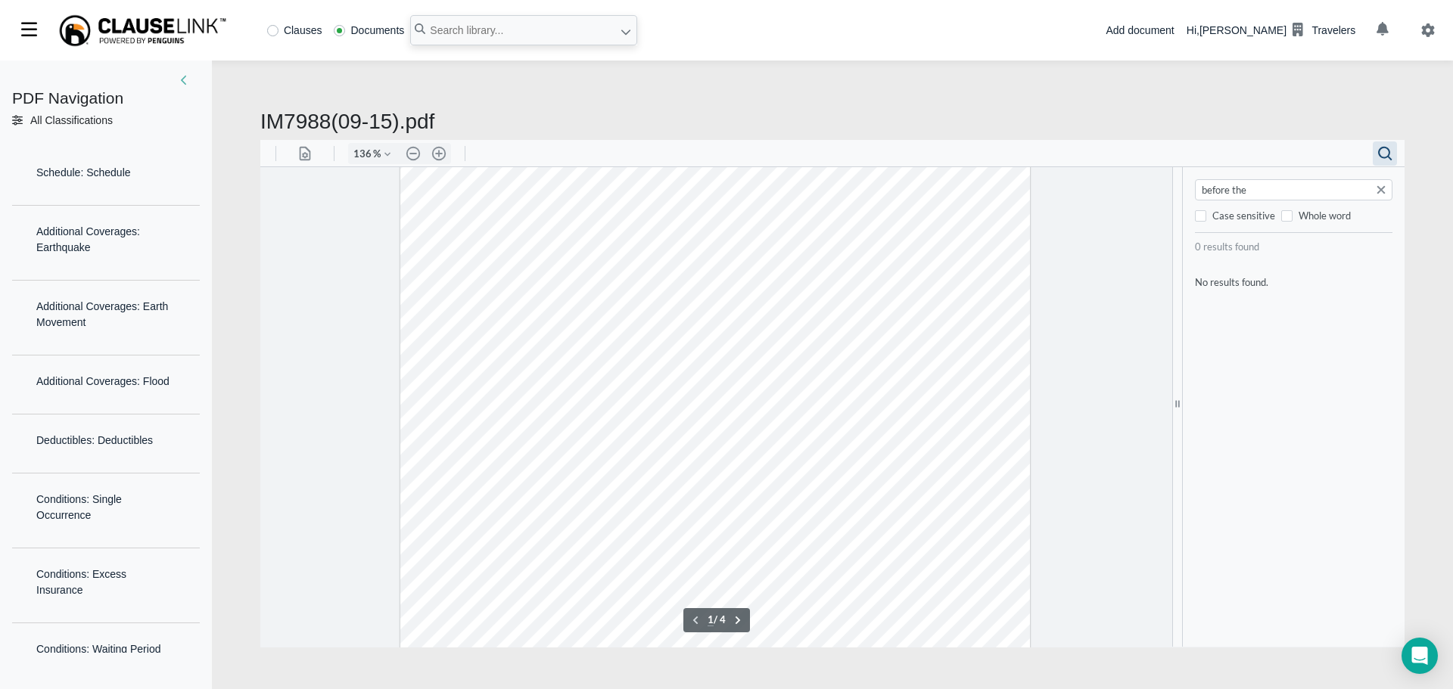
click at [1077, 176] on div ".cls-1{fill:#abb0c4;} icon - panel - thumbnail - line .cls-1{fill:#abb0c4;} ico…" at bounding box center [832, 406] width 1144 height 480
paste input "Earthquake shocks or [MEDICAL_DATA]"
type input "Earthquake shocks or [MEDICAL_DATA]"
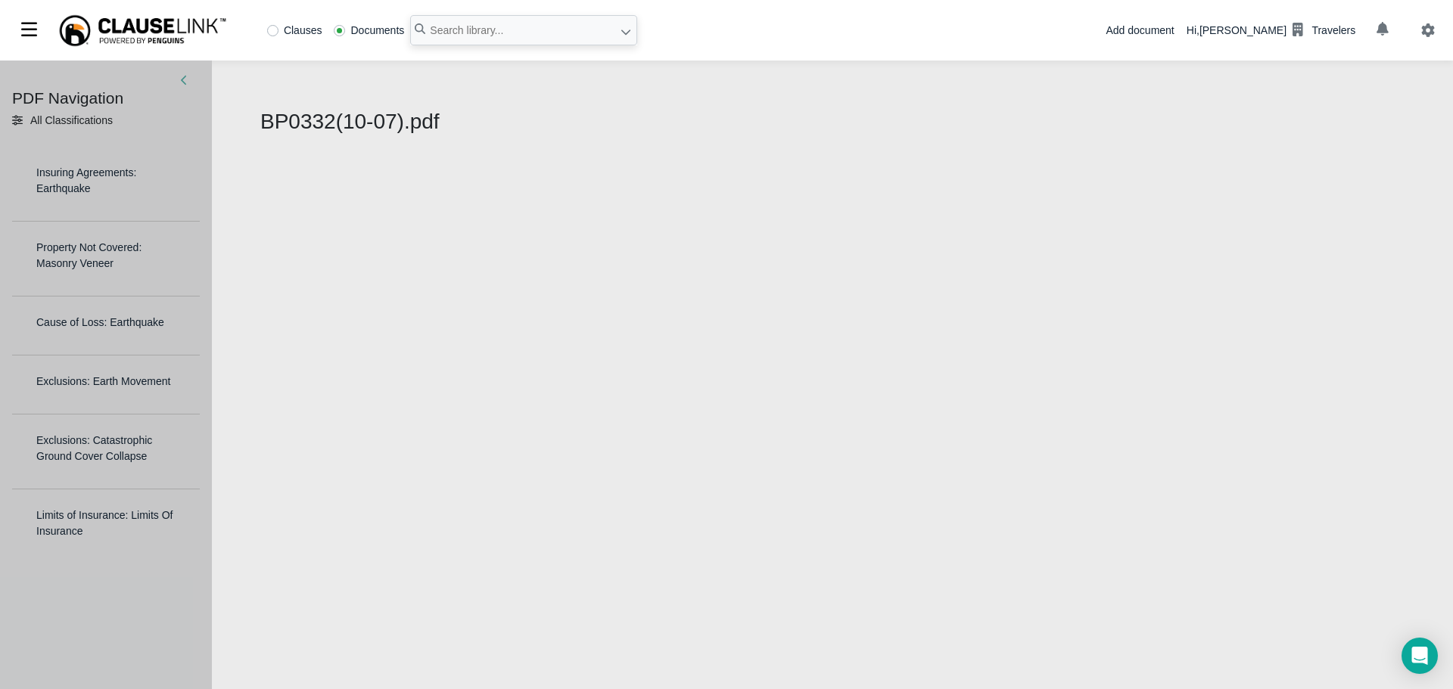
select select "1"
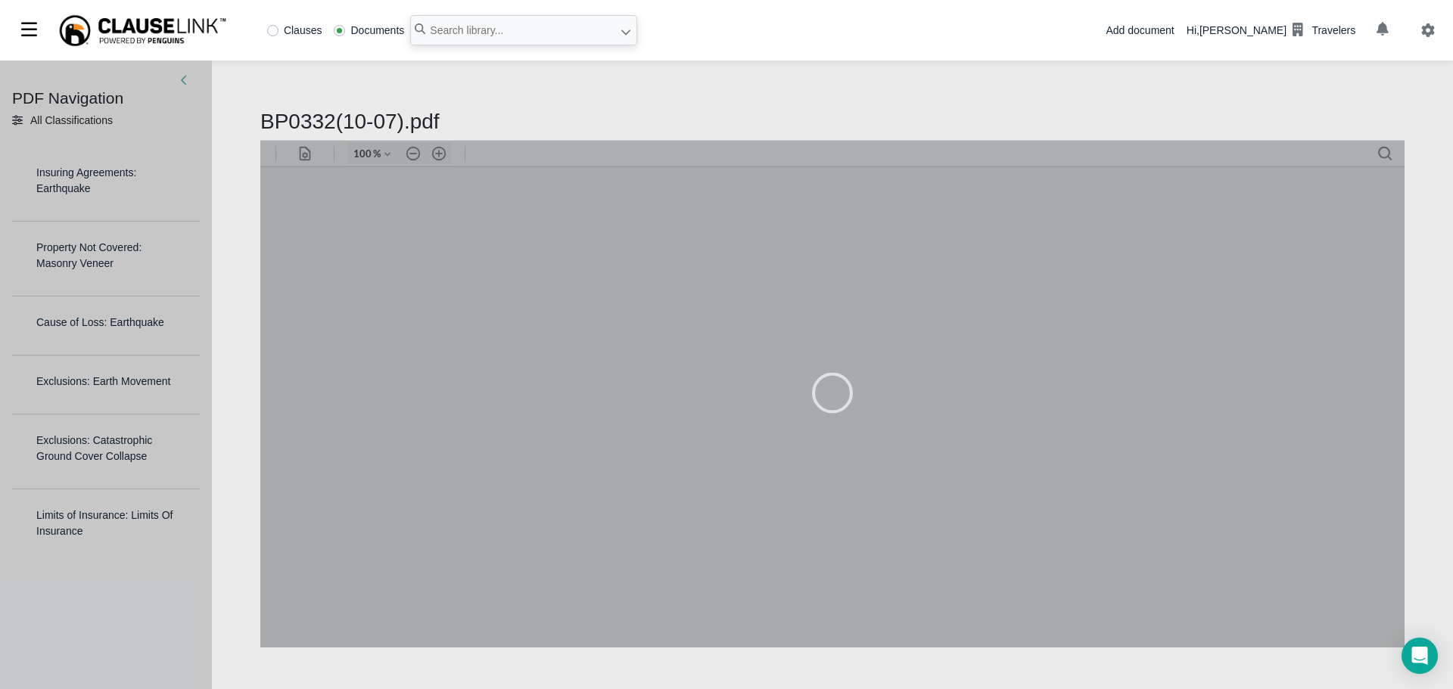
type input "79"
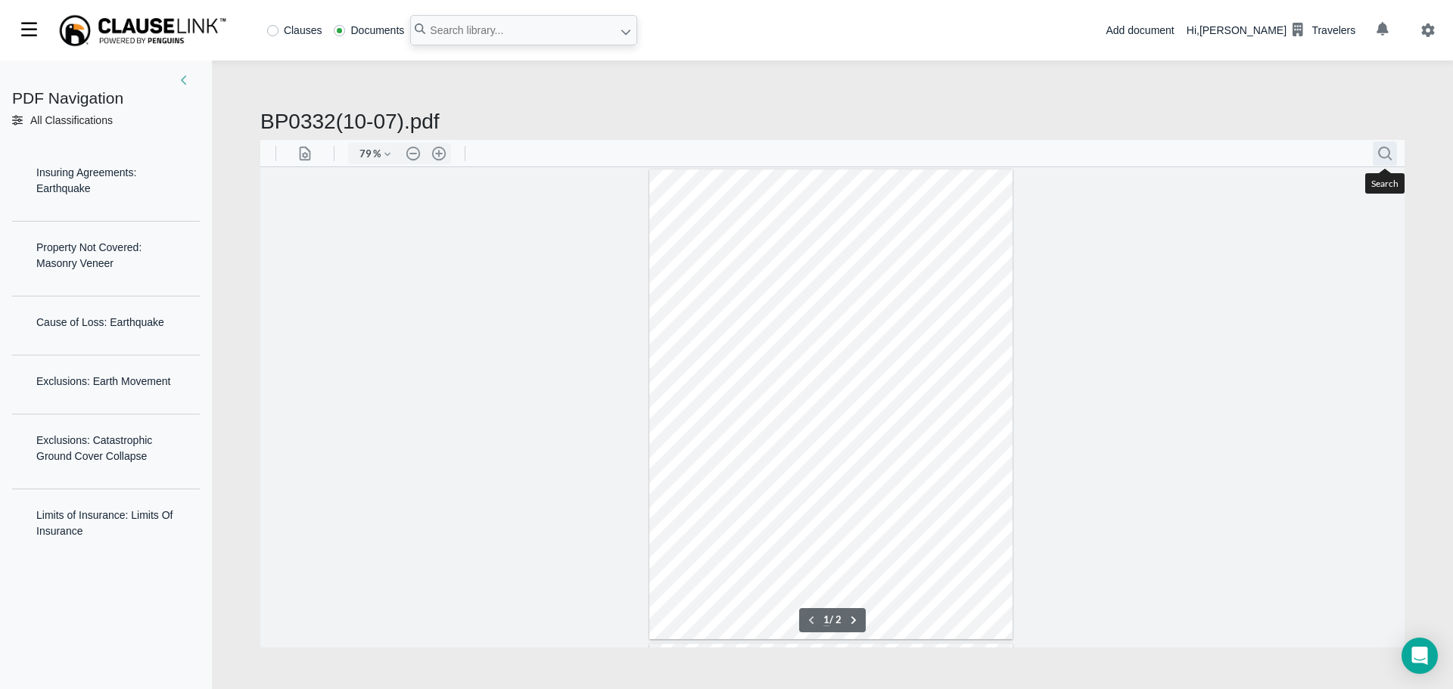
click at [1385, 148] on button ".cls-1{fill:#abb0c4;} icon - header - search" at bounding box center [1385, 153] width 24 height 24
paste input "Per CMU 367 IP Analysis, AAIS IM7988(09-15) . Olive is Non-ISO wording. Blue is…"
type input "Per CMU 367 IP Analysis, AAIS IM7988(09-15) . Olive is Non-ISO wording. Blue is…"
click at [1380, 185] on button "Search document" at bounding box center [1381, 189] width 18 height 18
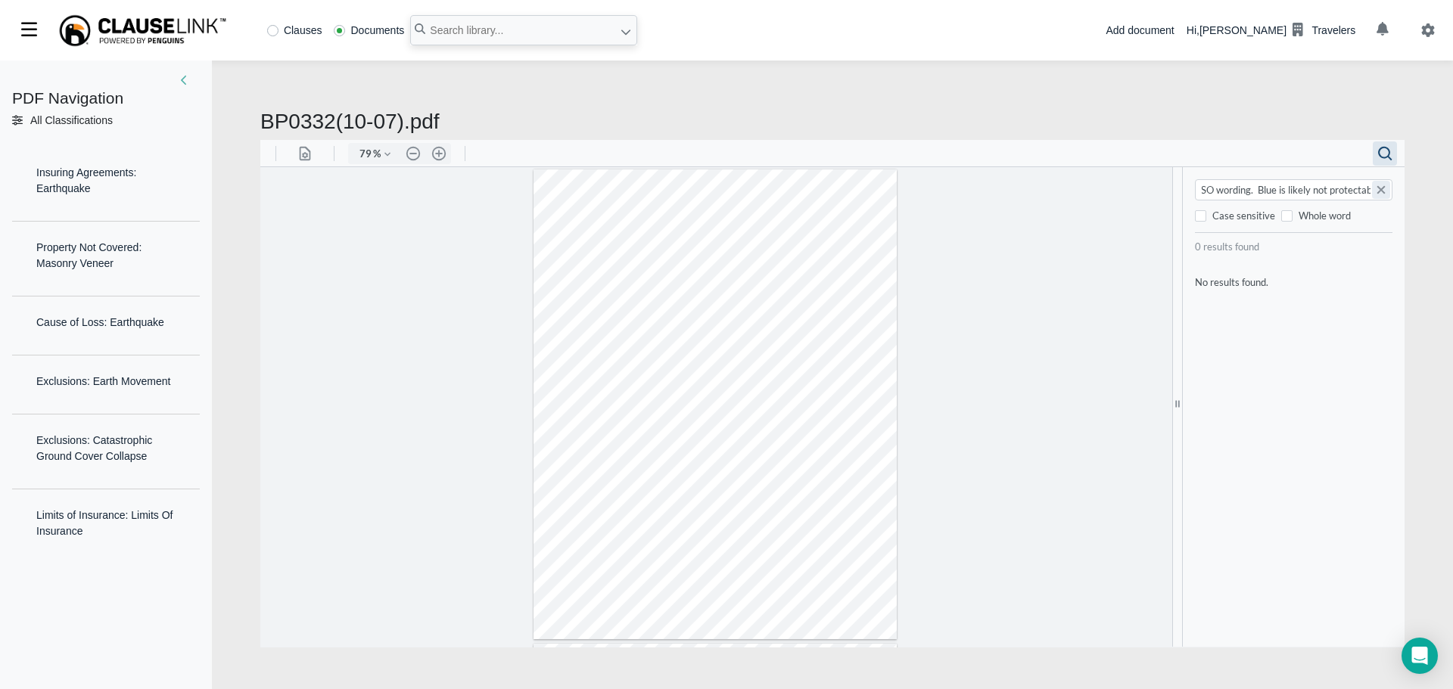
scroll to position [0, 0]
click at [1230, 187] on input "Search document" at bounding box center [1295, 189] width 190 height 15
paste input "that begins before the inception"
type input "that begins before the inception"
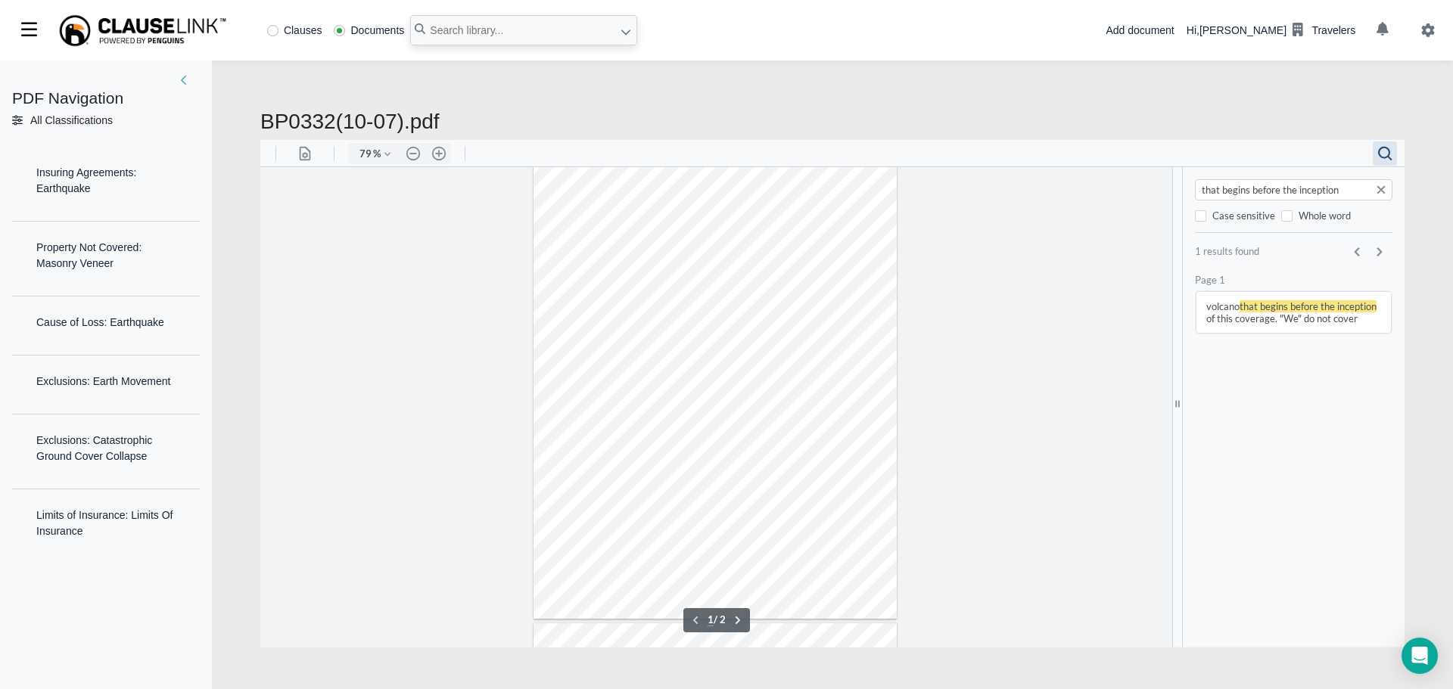
click at [801, 402] on div at bounding box center [714, 383] width 363 height 471
click at [446, 152] on button ".cls-1{fill:#abb0c4;} icon - header - zoom - in - line" at bounding box center [439, 152] width 24 height 21
type input "111"
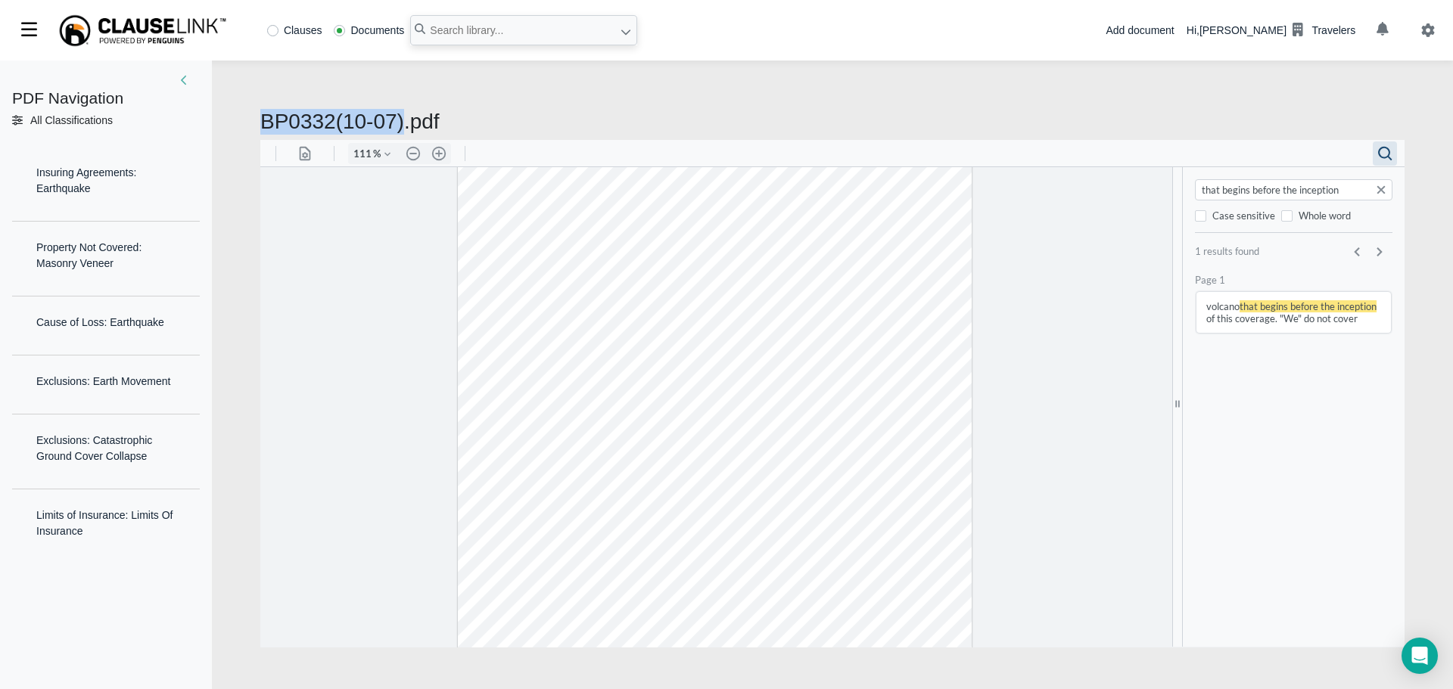
drag, startPoint x: 263, startPoint y: 116, endPoint x: 399, endPoint y: 124, distance: 135.7
click at [399, 124] on h2 "BP0332(10-07).pdf" at bounding box center [832, 122] width 1144 height 26
copy h2 "BP0332(10-07)"
click at [1385, 187] on button "Search document" at bounding box center [1381, 189] width 18 height 18
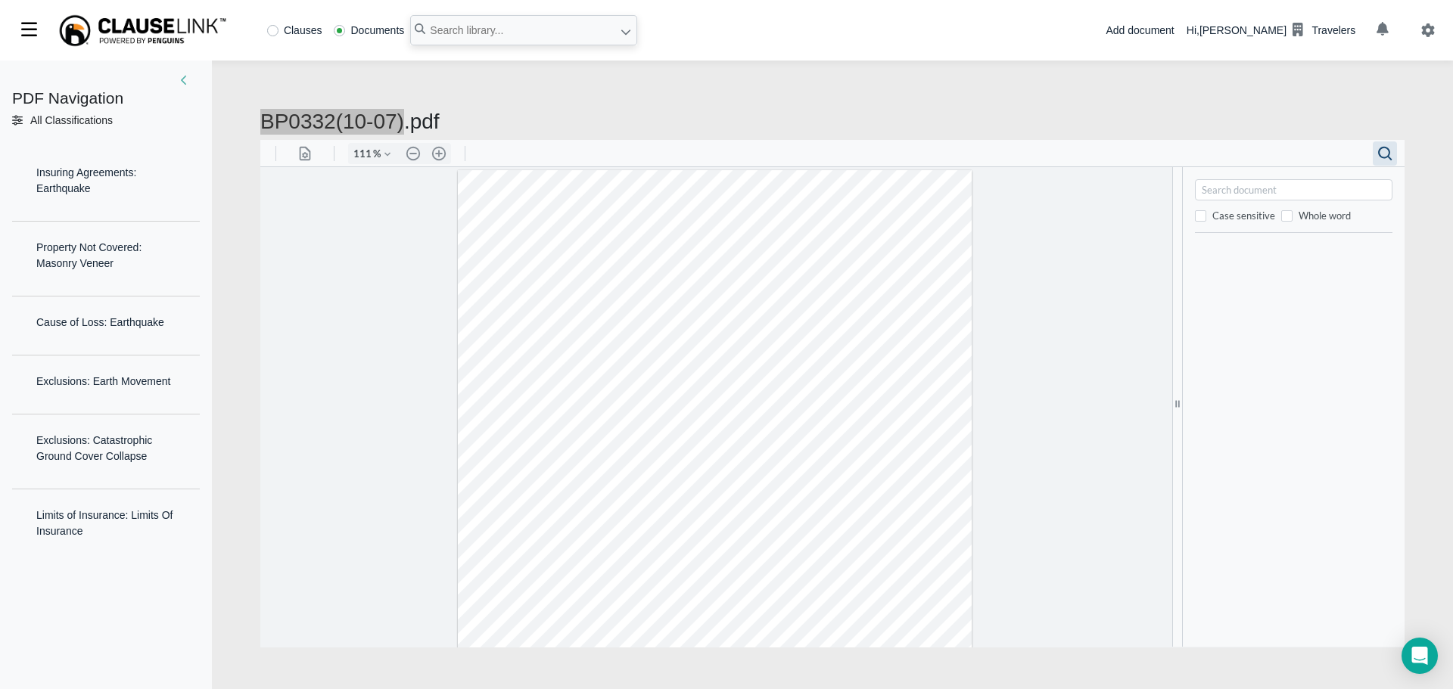
click at [1199, 184] on div at bounding box center [1293, 189] width 197 height 21
drag, startPoint x: 1199, startPoint y: 184, endPoint x: 1162, endPoint y: 191, distance: 37.8
click at [1162, 191] on div at bounding box center [716, 406] width 912 height 480
paste input "Earthquake shocks or [MEDICAL_DATA]"
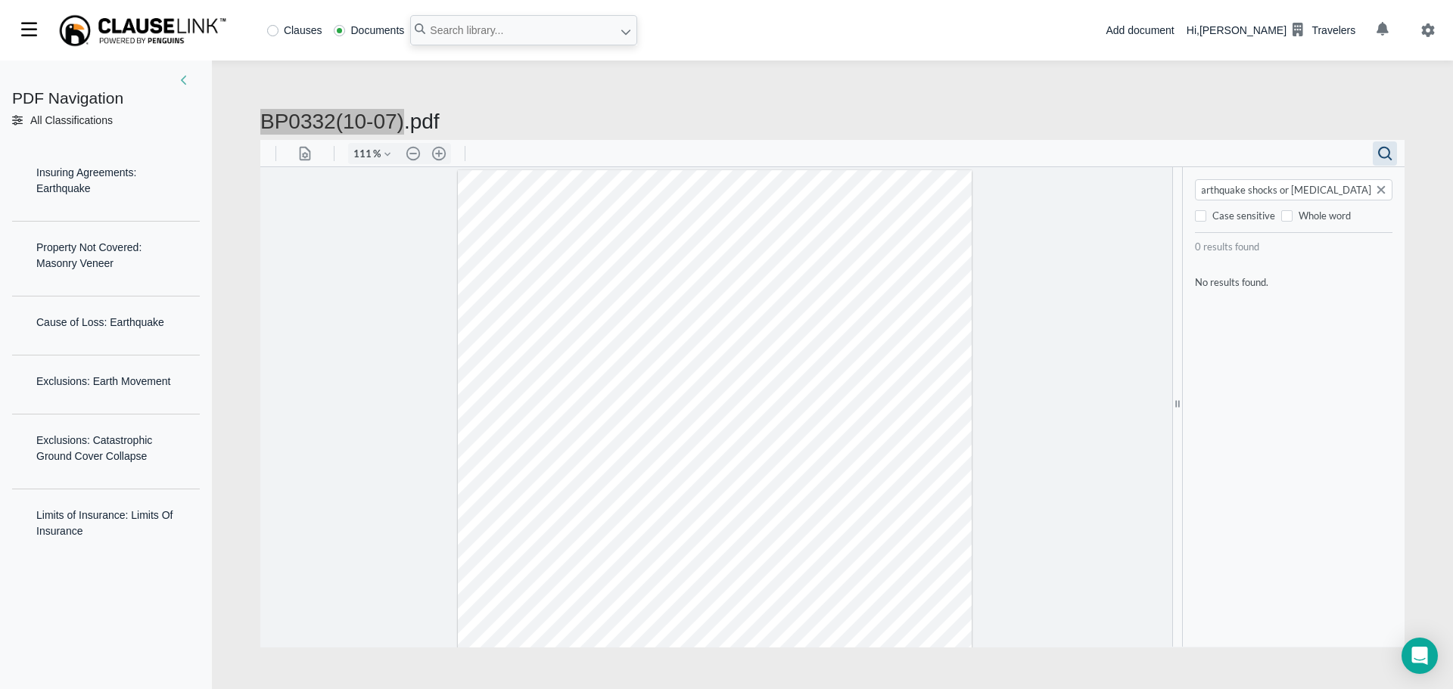
type input "Earthquake shocks or [MEDICAL_DATA]"
